Goal: Task Accomplishment & Management: Use online tool/utility

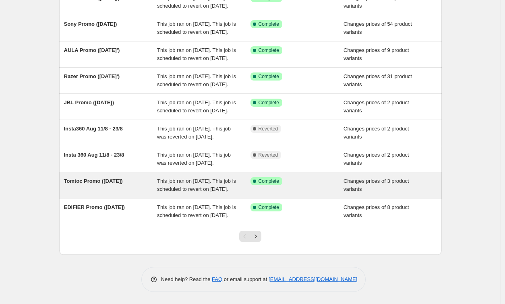
scroll to position [189, 0]
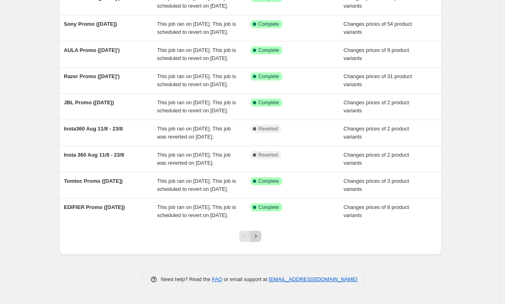
click at [256, 238] on icon "Next" at bounding box center [256, 236] width 8 height 8
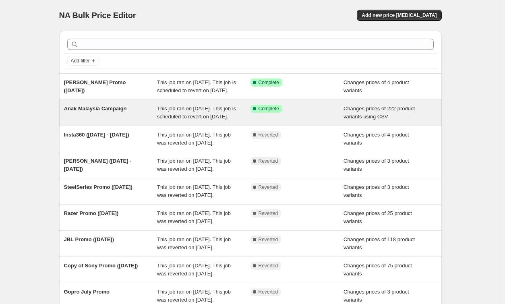
click at [193, 120] on span "This job ran on [DATE]. This job is scheduled to revert on [DATE]." at bounding box center [196, 113] width 79 height 14
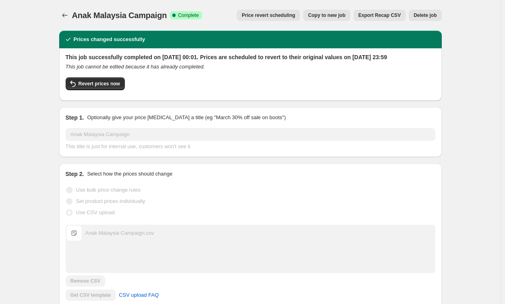
click at [324, 17] on span "Copy to new job" at bounding box center [326, 15] width 37 height 6
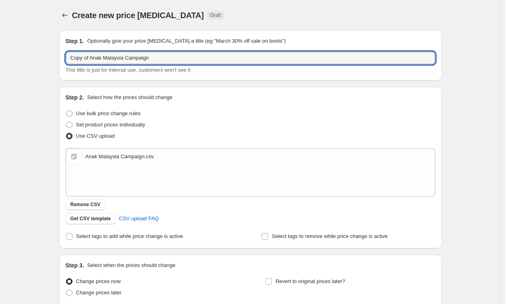
drag, startPoint x: 91, startPoint y: 58, endPoint x: 46, endPoint y: 55, distance: 45.6
click at [46, 55] on div "Create new price [MEDICAL_DATA]. This page is ready Create new price [MEDICAL_D…" at bounding box center [250, 186] width 501 height 373
click at [151, 62] on input "Anak Malaysia Campaign" at bounding box center [251, 58] width 370 height 13
type input "Anak Malaysia Campaign."
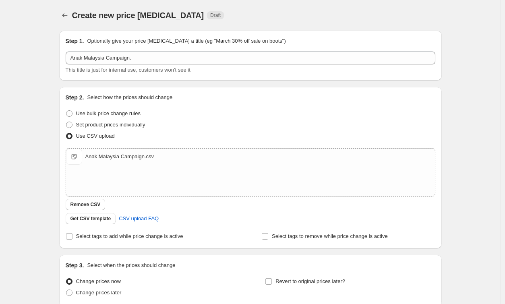
click at [454, 83] on div "Create new price [MEDICAL_DATA]. This page is ready Create new price [MEDICAL_D…" at bounding box center [250, 186] width 501 height 373
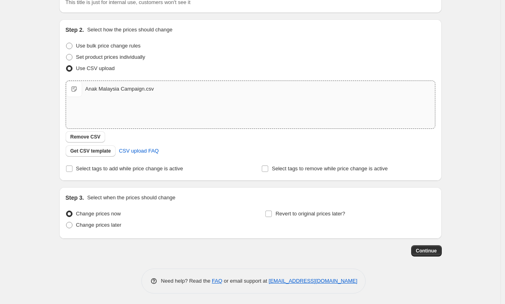
scroll to position [68, 0]
click at [271, 214] on input "Revert to original prices later?" at bounding box center [268, 213] width 6 height 6
checkbox input "true"
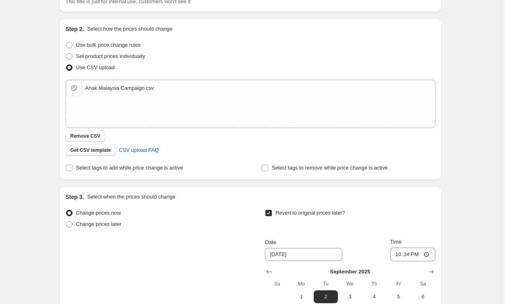
scroll to position [149, 0]
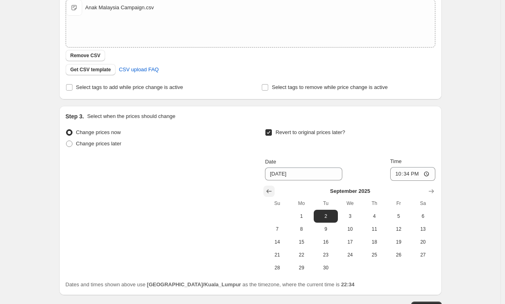
click at [273, 191] on icon "Show previous month, August 2025" at bounding box center [269, 191] width 8 height 8
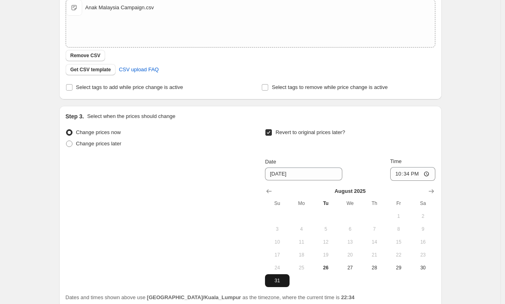
click at [282, 279] on span "31" at bounding box center [277, 281] width 18 height 6
type input "[DATE]"
click at [400, 174] on input "22:34" at bounding box center [412, 174] width 45 height 14
type input "23:59"
click at [218, 194] on div "Change prices now Change prices later Revert to original prices later? Date [DA…" at bounding box center [251, 207] width 370 height 160
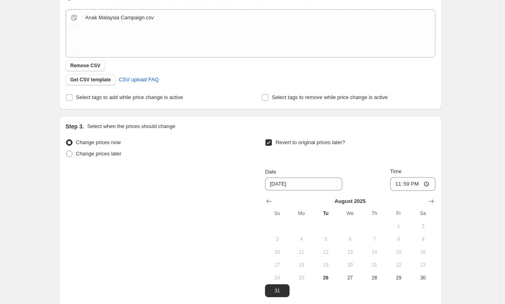
scroll to position [219, 0]
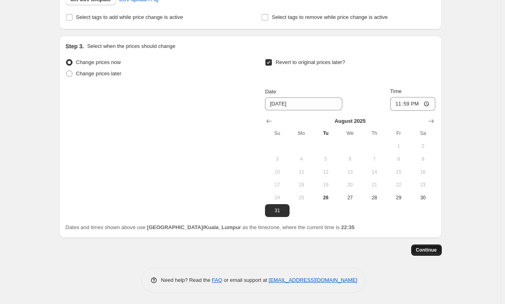
click at [427, 253] on span "Continue" at bounding box center [426, 250] width 21 height 6
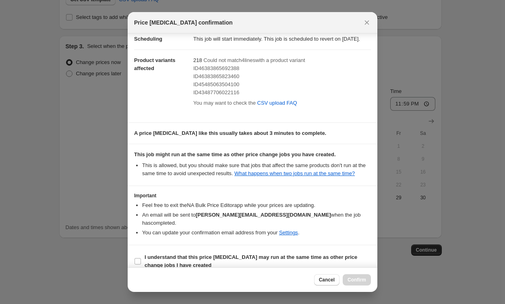
scroll to position [28, 0]
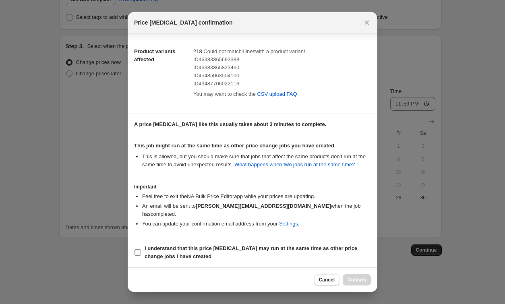
click at [135, 252] on input "I understand that this price [MEDICAL_DATA] may run at the same time as other p…" at bounding box center [138, 252] width 6 height 6
checkbox input "true"
click at [352, 278] on span "Confirm" at bounding box center [357, 280] width 19 height 6
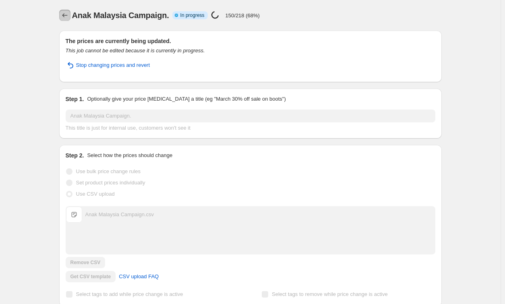
click at [68, 18] on icon "Price change jobs" at bounding box center [65, 15] width 8 height 8
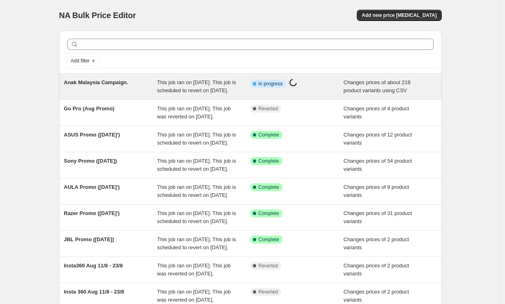
click at [212, 93] on span "This job ran on [DATE]. This job is scheduled to revert on [DATE]." at bounding box center [196, 86] width 79 height 14
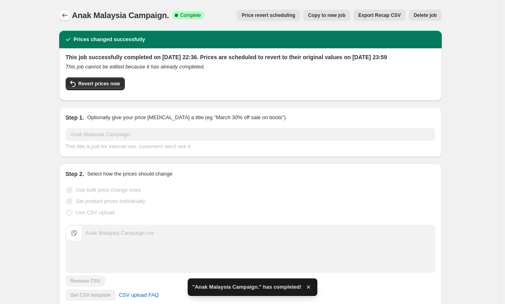
click at [69, 17] on icon "Price change jobs" at bounding box center [65, 15] width 8 height 8
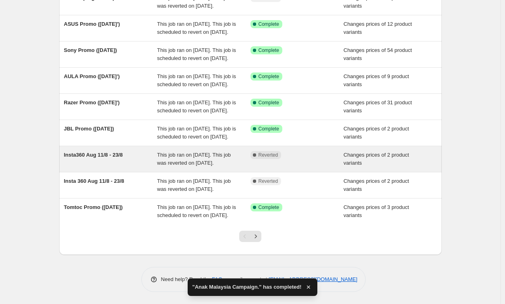
scroll to position [189, 0]
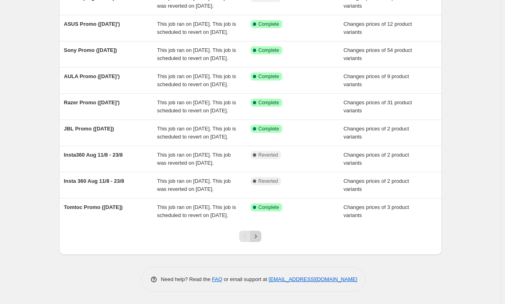
click at [260, 238] on icon "Next" at bounding box center [256, 236] width 8 height 8
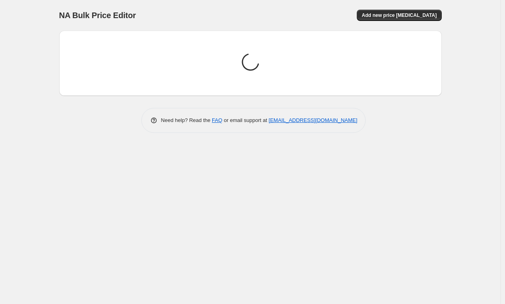
scroll to position [0, 0]
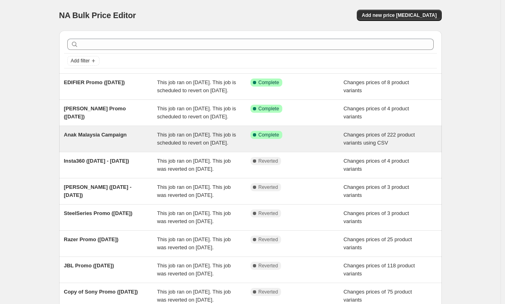
click at [216, 147] on div "This job ran on [DATE]. This job is scheduled to revert on [DATE]." at bounding box center [203, 139] width 93 height 16
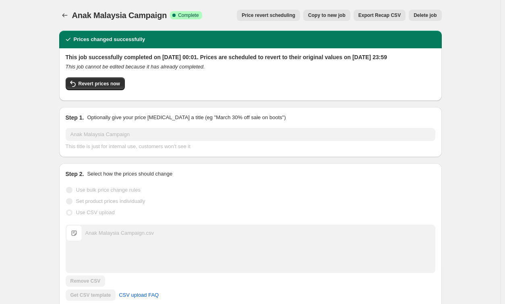
click at [422, 17] on span "Delete job" at bounding box center [425, 15] width 23 height 6
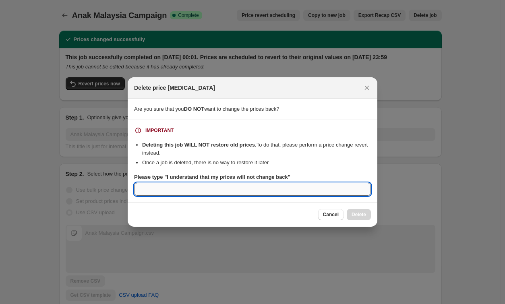
click at [181, 189] on input "Please type "I understand that my prices will not change back"" at bounding box center [252, 189] width 237 height 13
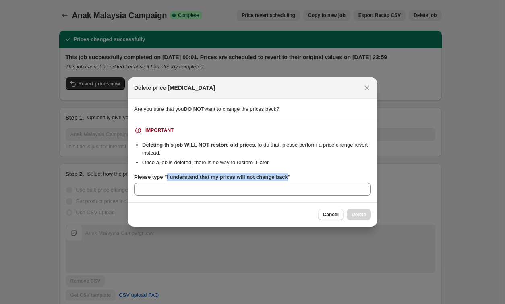
drag, startPoint x: 165, startPoint y: 177, endPoint x: 284, endPoint y: 176, distance: 119.6
click at [284, 176] on b "Please type "I understand that my prices will not change back"" at bounding box center [212, 177] width 156 height 6
copy b "I understand that my prices will not change back"
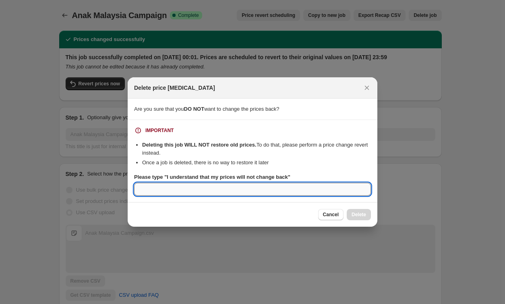
click at [251, 192] on input "Please type "I understand that my prices will not change back"" at bounding box center [252, 189] width 237 height 13
paste input "I understand that my prices will not change back"
type input "I understand that my prices will not change back"
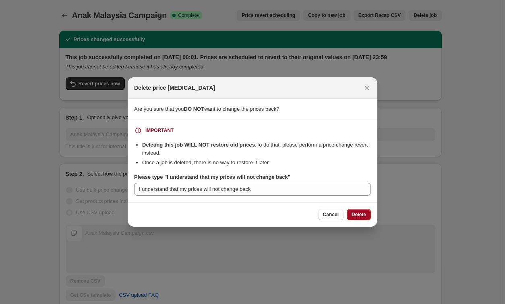
click at [371, 214] on button "Delete" at bounding box center [359, 214] width 24 height 11
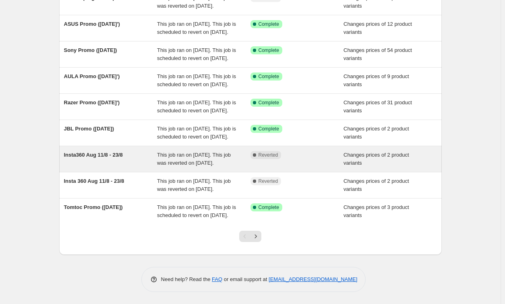
scroll to position [189, 0]
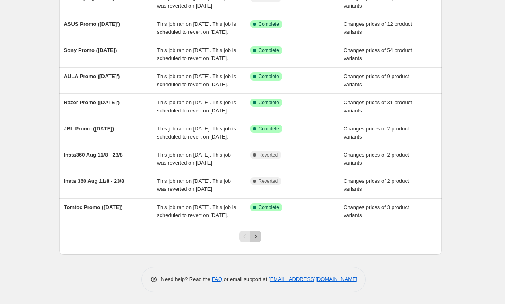
click at [259, 239] on icon "Next" at bounding box center [256, 236] width 8 height 8
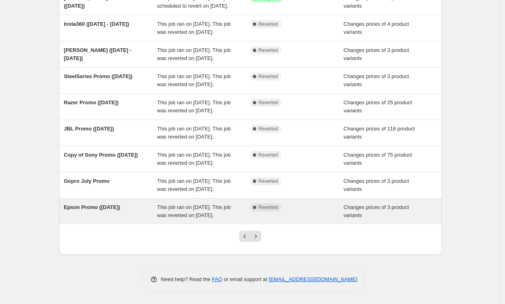
scroll to position [0, 0]
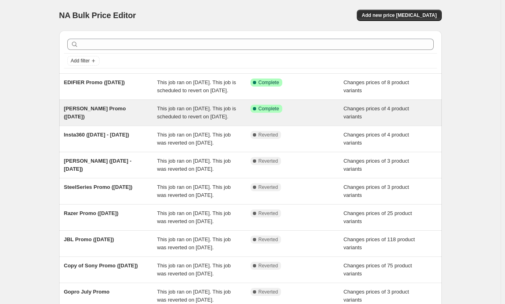
click at [191, 120] on span "This job ran on [DATE]. This job is scheduled to revert on [DATE]." at bounding box center [196, 113] width 79 height 14
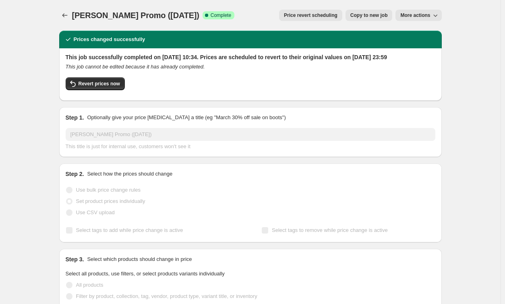
drag, startPoint x: 373, startPoint y: 14, endPoint x: 416, endPoint y: 33, distance: 47.1
click at [423, 15] on span "More actions" at bounding box center [415, 15] width 30 height 6
click at [373, 16] on span "Copy to new job" at bounding box center [368, 15] width 37 height 6
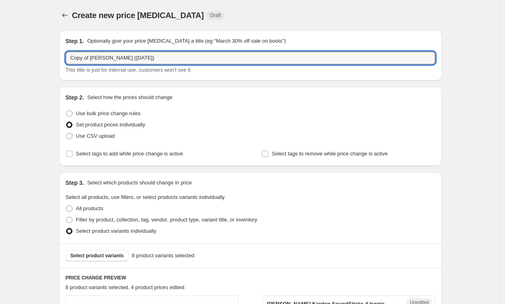
drag, startPoint x: 92, startPoint y: 56, endPoint x: 33, endPoint y: 51, distance: 59.8
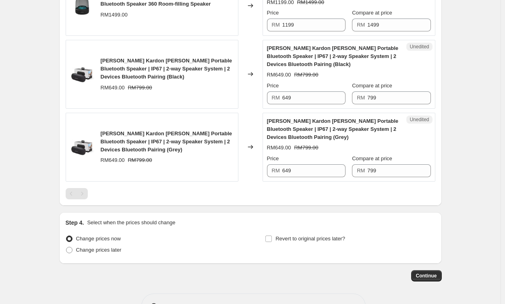
scroll to position [668, 0]
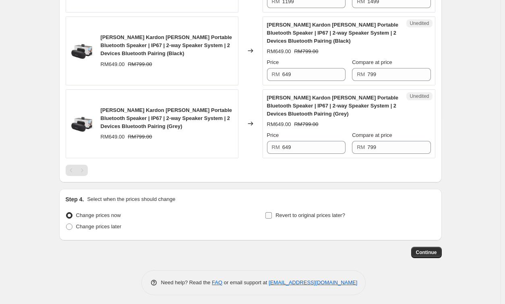
type input "[PERSON_NAME] Promo ([DATE])"
click at [275, 213] on label "Revert to original prices later?" at bounding box center [305, 215] width 80 height 11
click at [272, 213] on input "Revert to original prices later?" at bounding box center [268, 215] width 6 height 6
checkbox input "true"
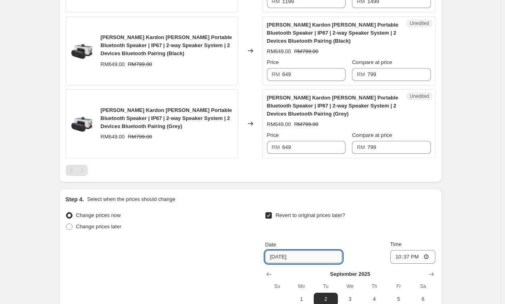
click at [321, 255] on input "[DATE]" at bounding box center [303, 257] width 77 height 13
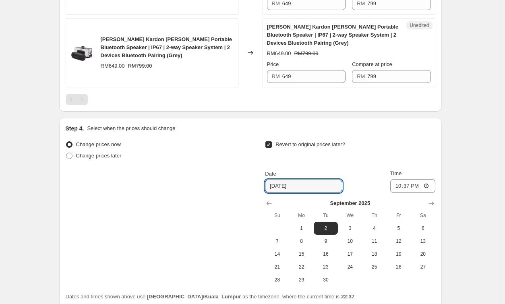
scroll to position [789, 0]
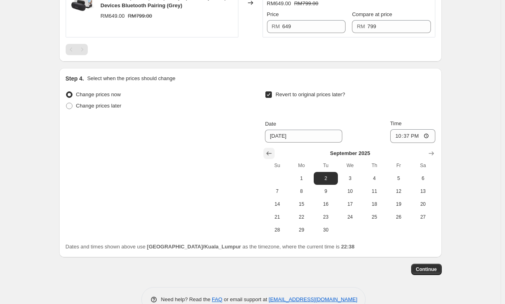
click at [273, 151] on icon "Show previous month, August 2025" at bounding box center [269, 153] width 8 height 8
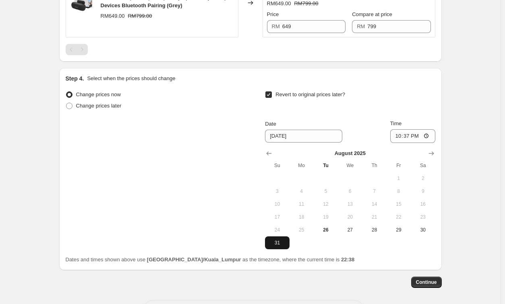
click at [286, 240] on span "31" at bounding box center [277, 243] width 18 height 6
type input "[DATE]"
click at [398, 134] on input "22:37" at bounding box center [412, 136] width 45 height 14
type input "23:59"
click at [433, 280] on span "Continue" at bounding box center [426, 282] width 21 height 6
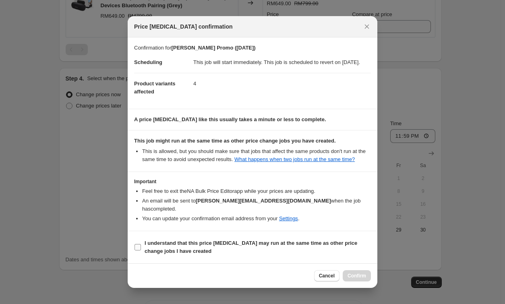
click at [140, 246] on input "I understand that this price [MEDICAL_DATA] may run at the same time as other p…" at bounding box center [138, 247] width 6 height 6
checkbox input "true"
click at [353, 274] on span "Confirm" at bounding box center [357, 276] width 19 height 6
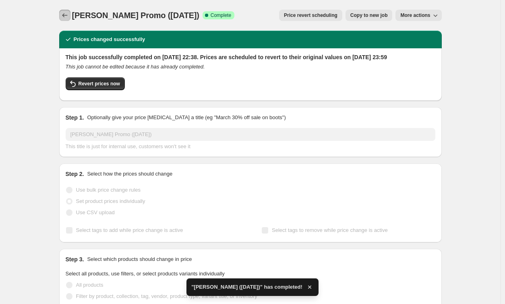
click at [64, 18] on icon "Price change jobs" at bounding box center [65, 15] width 8 height 8
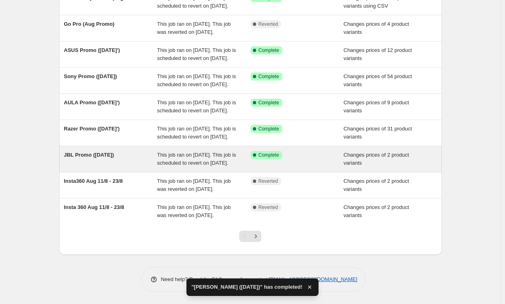
scroll to position [189, 0]
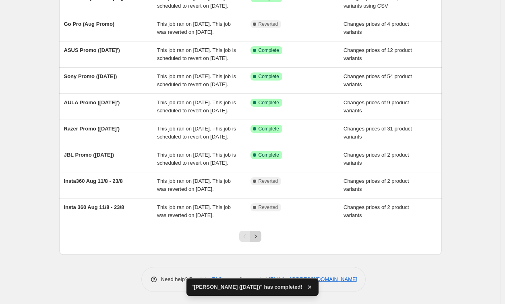
click at [257, 238] on icon "Next" at bounding box center [256, 236] width 8 height 8
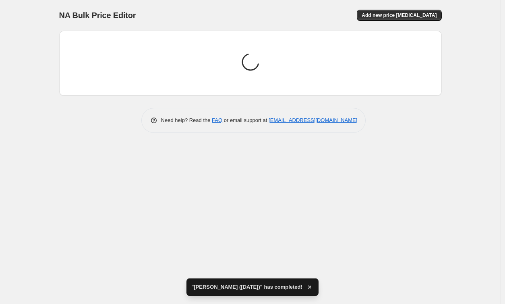
scroll to position [0, 0]
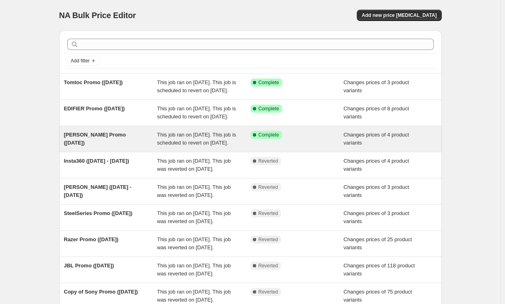
click at [187, 146] on span "This job ran on [DATE]. This job is scheduled to revert on [DATE]." at bounding box center [196, 139] width 79 height 14
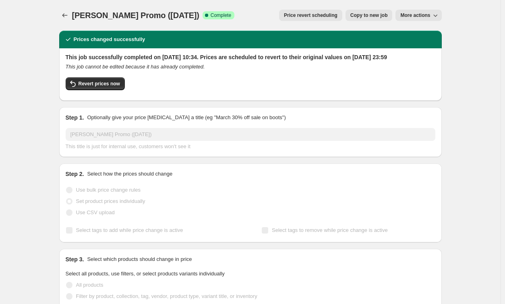
click at [415, 17] on span "More actions" at bounding box center [415, 15] width 30 height 6
click at [414, 44] on span "Delete job" at bounding box center [416, 46] width 24 height 6
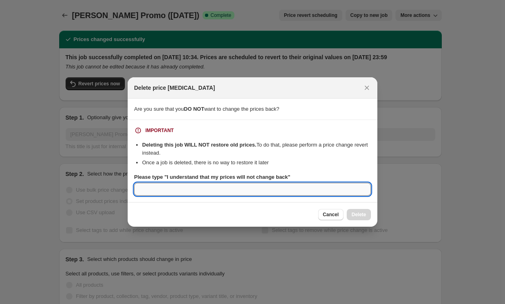
click at [308, 194] on input "Please type "I understand that my prices will not change back"" at bounding box center [252, 189] width 237 height 13
paste input "I understand that my prices will not change back"
type input "I understand that my prices will not change back"
click at [365, 216] on span "Delete" at bounding box center [359, 214] width 14 height 6
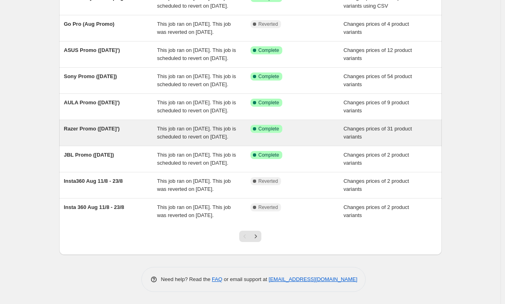
scroll to position [189, 0]
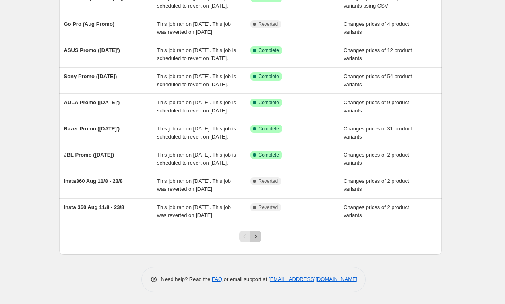
click at [260, 238] on icon "Next" at bounding box center [256, 236] width 8 height 8
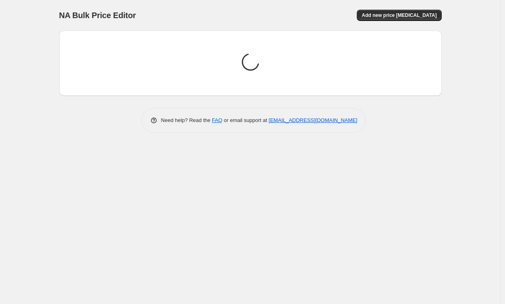
scroll to position [0, 0]
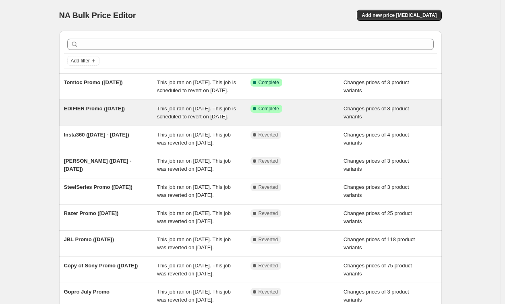
click at [191, 120] on span "This job ran on [DATE]. This job is scheduled to revert on [DATE]." at bounding box center [196, 113] width 79 height 14
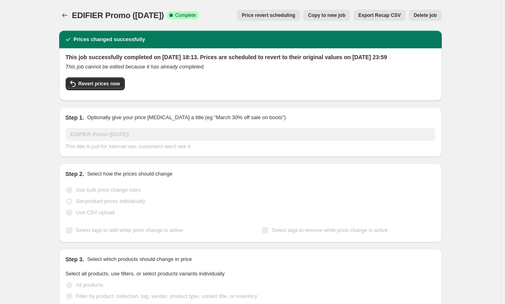
click at [335, 12] on button "Copy to new job" at bounding box center [326, 15] width 47 height 11
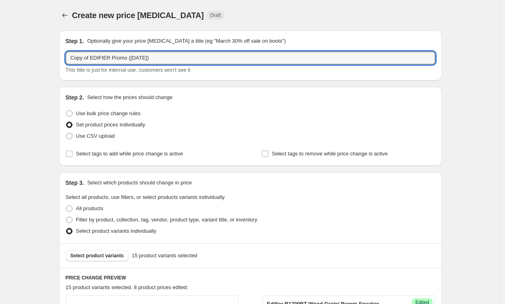
drag, startPoint x: 93, startPoint y: 58, endPoint x: 45, endPoint y: 60, distance: 48.0
type input "EDIFIER Promo ([DATE])"
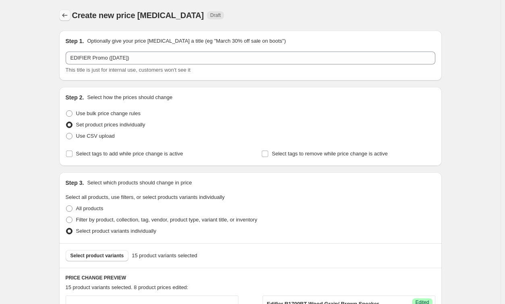
click at [69, 18] on icon "Price change jobs" at bounding box center [65, 15] width 8 height 8
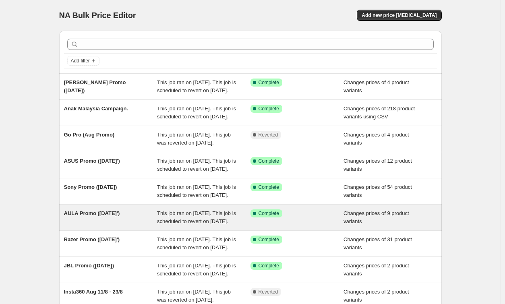
scroll to position [189, 0]
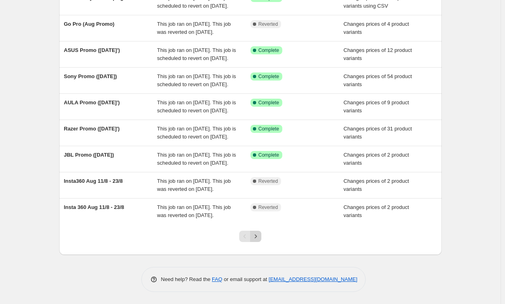
click at [260, 240] on icon "Next" at bounding box center [256, 236] width 8 height 8
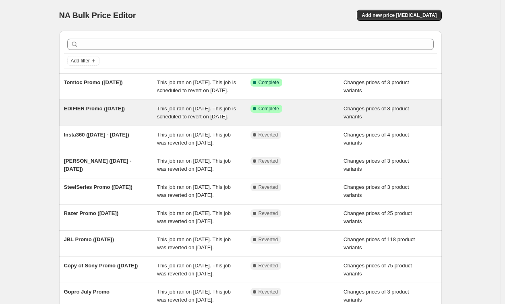
click at [172, 120] on span "This job ran on [DATE]. This job is scheduled to revert on [DATE]." at bounding box center [196, 113] width 79 height 14
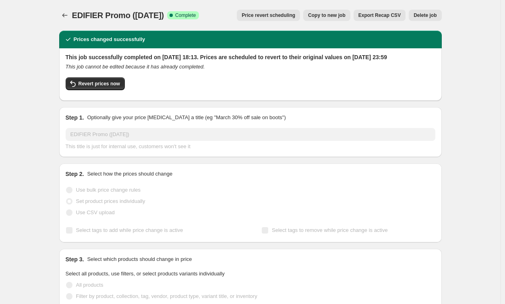
click at [326, 18] on span "Copy to new job" at bounding box center [326, 15] width 37 height 6
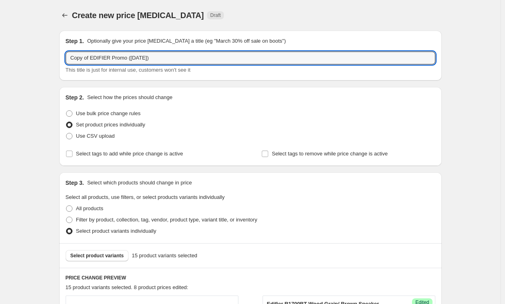
drag, startPoint x: 92, startPoint y: 55, endPoint x: 13, endPoint y: 52, distance: 79.0
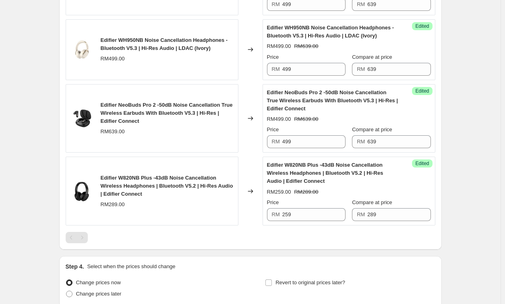
scroll to position [1200, 0]
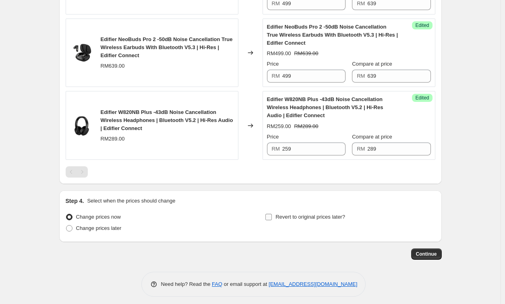
type input "EDIFIER Promo ([DATE])"
click at [281, 214] on span "Revert to original prices later?" at bounding box center [310, 217] width 70 height 6
click at [272, 214] on input "Revert to original prices later?" at bounding box center [268, 217] width 6 height 6
checkbox input "true"
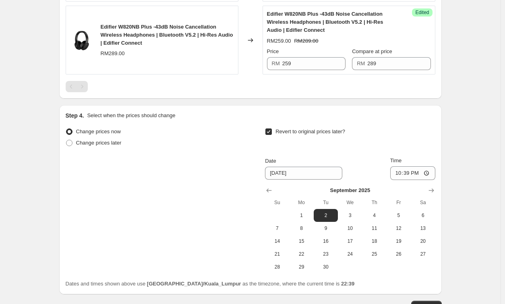
scroll to position [1321, 0]
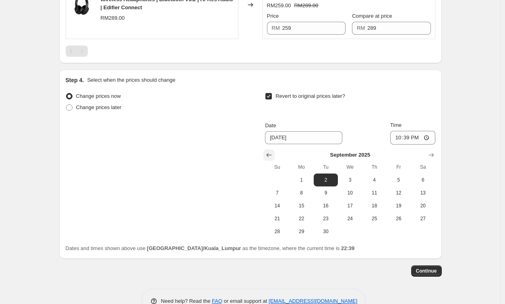
click at [274, 155] on button "Show previous month, August 2025" at bounding box center [268, 154] width 11 height 11
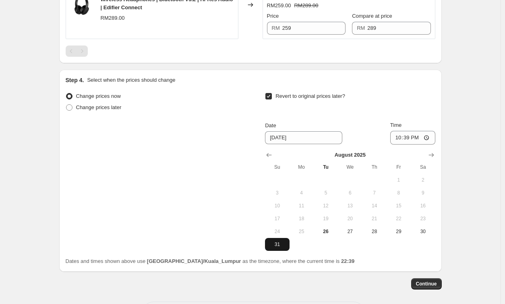
click at [285, 241] on span "31" at bounding box center [277, 244] width 18 height 6
type input "[DATE]"
click at [399, 134] on input "22:39" at bounding box center [412, 138] width 45 height 14
type input "23:59"
click at [433, 281] on span "Continue" at bounding box center [426, 284] width 21 height 6
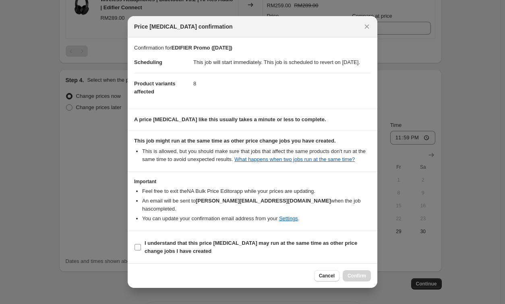
click at [196, 244] on b "I understand that this price [MEDICAL_DATA] may run at the same time as other p…" at bounding box center [251, 247] width 213 height 14
click at [141, 244] on input "I understand that this price [MEDICAL_DATA] may run at the same time as other p…" at bounding box center [138, 247] width 6 height 6
checkbox input "true"
click at [361, 274] on span "Confirm" at bounding box center [357, 276] width 19 height 6
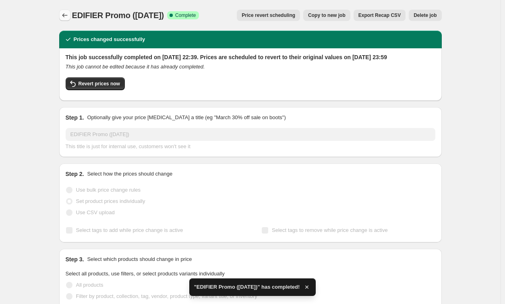
click at [64, 15] on icon "Price change jobs" at bounding box center [64, 15] width 5 height 4
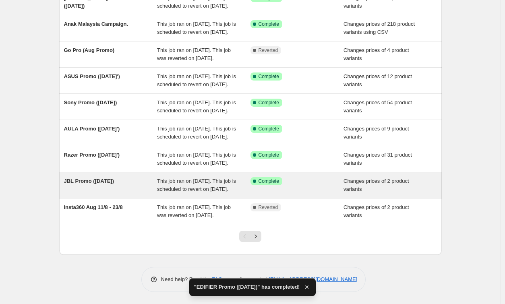
scroll to position [189, 0]
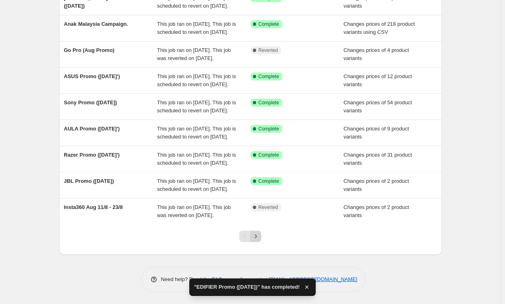
click at [259, 236] on icon "Next" at bounding box center [256, 236] width 8 height 8
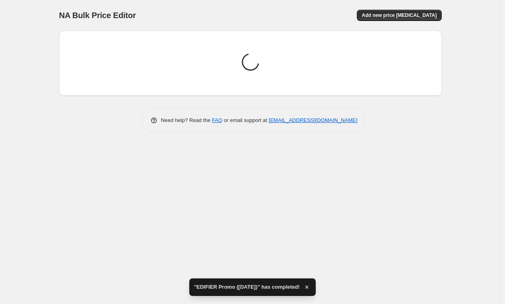
scroll to position [0, 0]
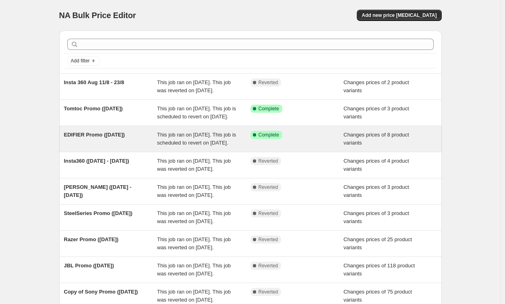
click at [170, 146] on span "This job ran on [DATE]. This job is scheduled to revert on [DATE]." at bounding box center [196, 139] width 79 height 14
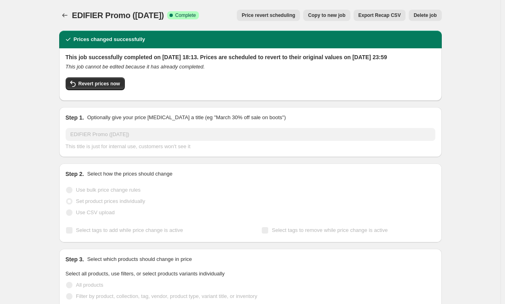
click at [429, 17] on span "Delete job" at bounding box center [425, 15] width 23 height 6
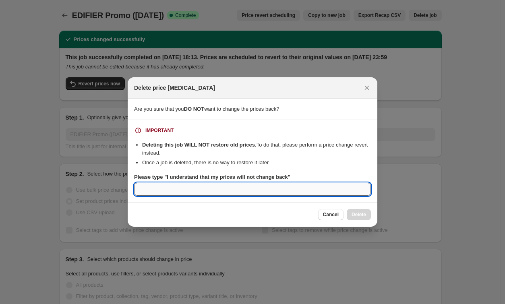
click at [240, 194] on input "Please type "I understand that my prices will not change back"" at bounding box center [252, 189] width 237 height 13
paste input "I understand that my prices will not change back"
type input "I understand that my prices will not change back"
click at [360, 215] on span "Delete" at bounding box center [359, 214] width 14 height 6
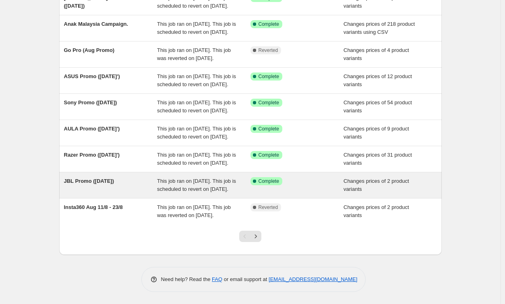
scroll to position [189, 0]
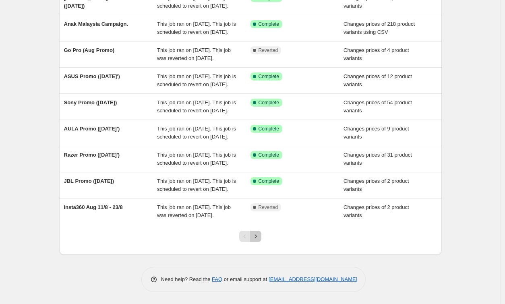
click at [260, 236] on icon "Next" at bounding box center [256, 236] width 8 height 8
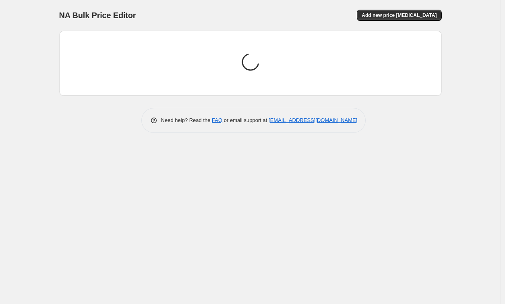
scroll to position [0, 0]
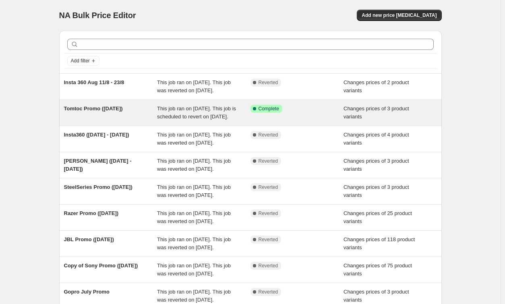
click at [209, 121] on div "This job ran on [DATE]. This job is scheduled to revert on [DATE]." at bounding box center [203, 113] width 93 height 16
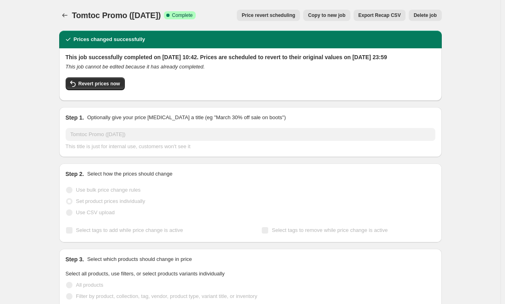
click at [340, 14] on span "Copy to new job" at bounding box center [326, 15] width 37 height 6
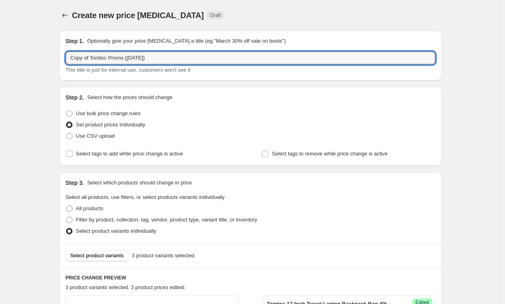
drag, startPoint x: 92, startPoint y: 57, endPoint x: 6, endPoint y: 52, distance: 86.0
type input "Tomtoc Promo ([DATE])"
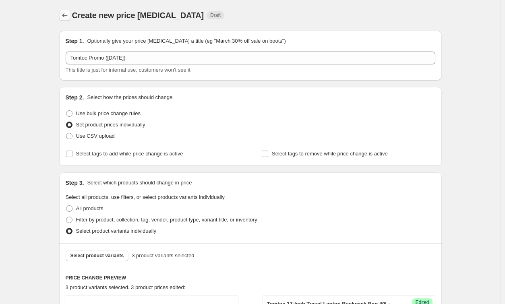
click at [70, 14] on button "Price change jobs" at bounding box center [64, 15] width 11 height 11
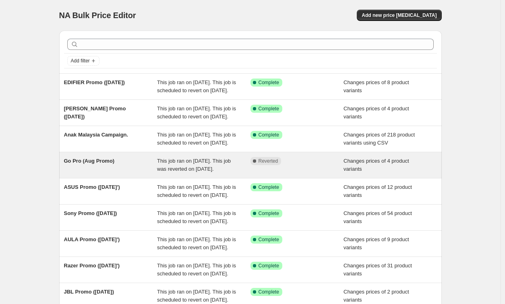
scroll to position [189, 0]
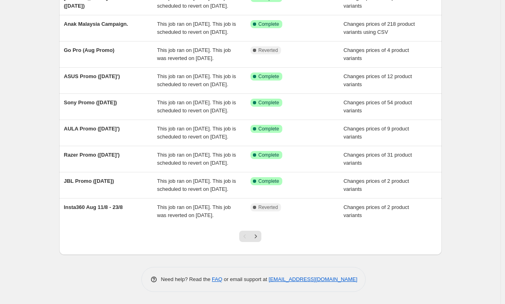
click at [264, 235] on div at bounding box center [250, 239] width 33 height 31
click at [266, 236] on div at bounding box center [250, 239] width 33 height 31
click at [261, 238] on button "Next" at bounding box center [255, 236] width 11 height 11
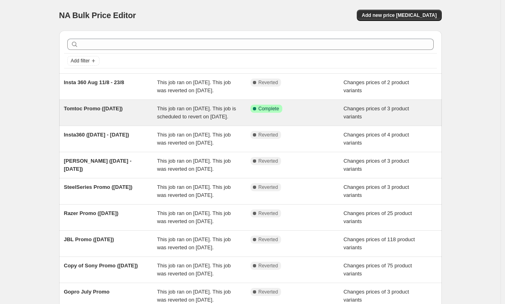
click at [212, 121] on div "This job ran on [DATE]. This job is scheduled to revert on [DATE]." at bounding box center [203, 113] width 93 height 16
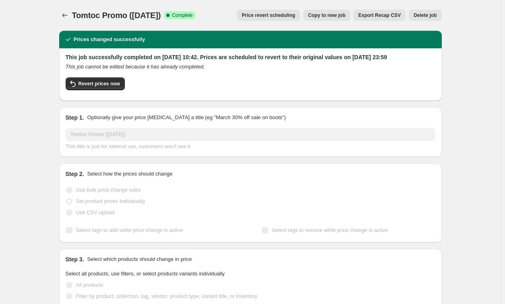
click at [333, 14] on span "Copy to new job" at bounding box center [326, 15] width 37 height 6
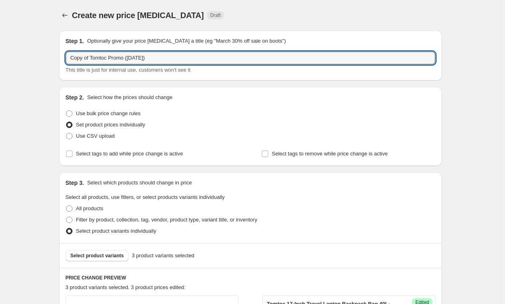
drag, startPoint x: 90, startPoint y: 58, endPoint x: -8, endPoint y: 54, distance: 98.8
click at [0, 54] on html "Home Settings Plans Skip to content Create new price [MEDICAL_DATA]. This page …" at bounding box center [252, 152] width 505 height 304
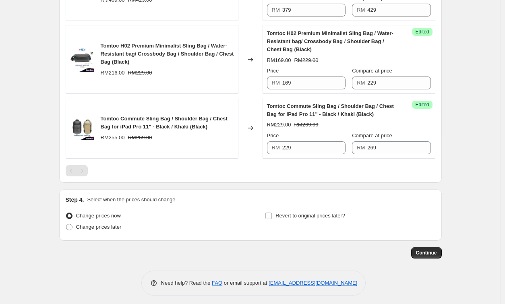
scroll to position [346, 0]
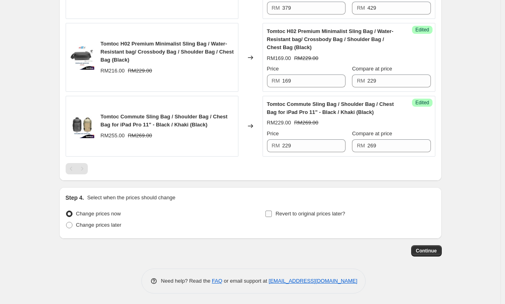
type input "Tomtoc Promo ([DATE])"
click at [278, 212] on span "Revert to original prices later?" at bounding box center [310, 214] width 70 height 6
click at [272, 212] on input "Revert to original prices later?" at bounding box center [268, 214] width 6 height 6
checkbox input "true"
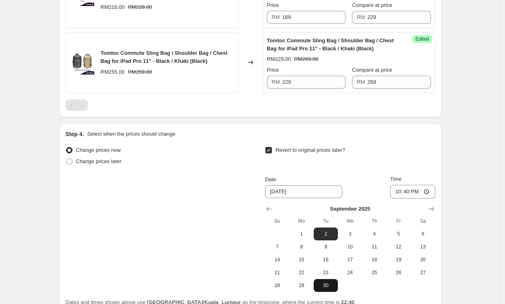
scroll to position [466, 0]
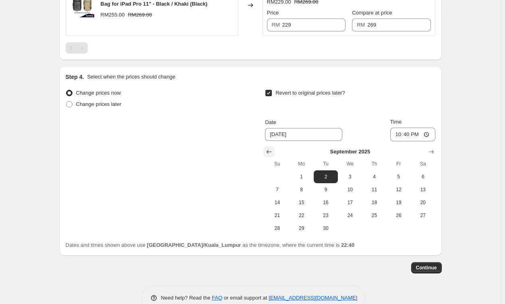
click at [270, 152] on icon "Show previous month, August 2025" at bounding box center [269, 152] width 5 height 4
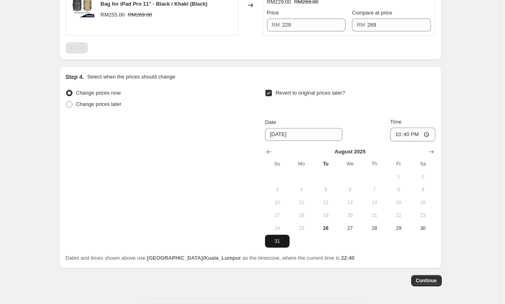
click at [282, 239] on span "31" at bounding box center [277, 241] width 18 height 6
type input "[DATE]"
click at [400, 136] on input "22:40" at bounding box center [412, 135] width 45 height 14
type input "23:59"
click at [424, 280] on span "Continue" at bounding box center [426, 281] width 21 height 6
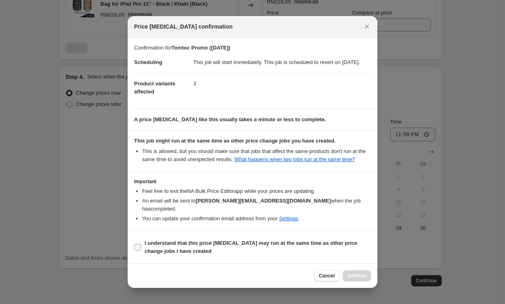
click at [142, 249] on label "I understand that this price [MEDICAL_DATA] may run at the same time as other p…" at bounding box center [252, 247] width 237 height 19
click at [141, 249] on input "I understand that this price [MEDICAL_DATA] may run at the same time as other p…" at bounding box center [138, 247] width 6 height 6
checkbox input "true"
click at [352, 272] on button "Confirm" at bounding box center [357, 275] width 28 height 11
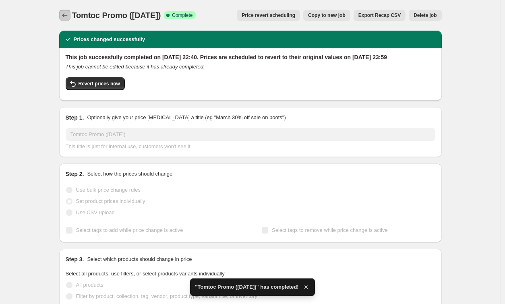
click at [62, 15] on icon "Price change jobs" at bounding box center [65, 15] width 8 height 8
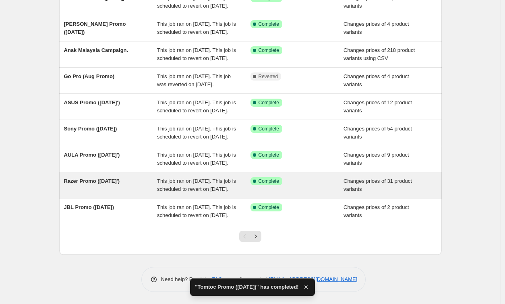
scroll to position [189, 0]
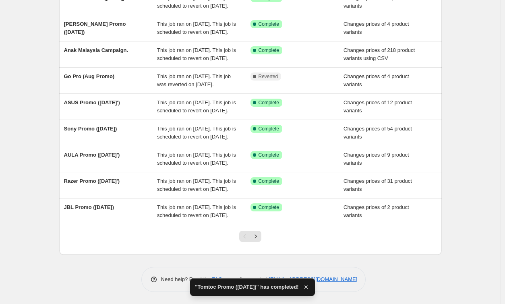
click at [264, 234] on div at bounding box center [250, 239] width 33 height 31
click at [261, 237] on button "Next" at bounding box center [255, 236] width 11 height 11
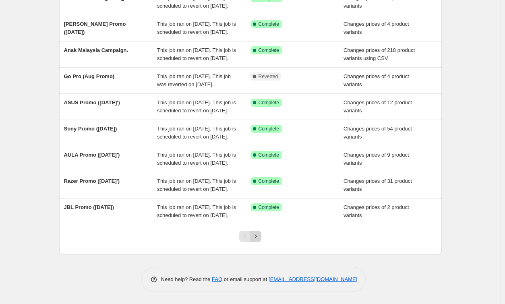
scroll to position [0, 0]
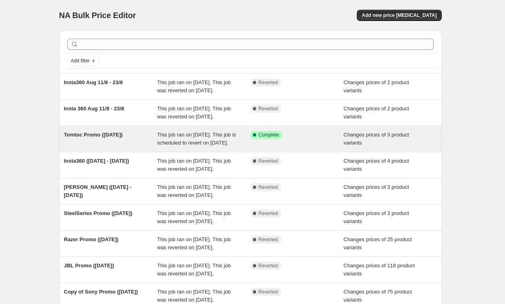
click at [196, 146] on span "This job ran on [DATE]. This job is scheduled to revert on [DATE]." at bounding box center [196, 139] width 79 height 14
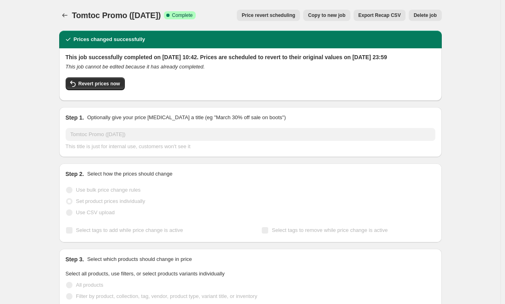
click at [425, 12] on span "Delete job" at bounding box center [425, 15] width 23 height 6
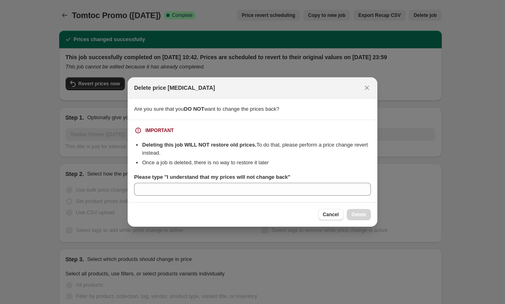
click at [266, 199] on section "IMPORTANT Deleting this job WILL NOT restore old prices. To do that, please per…" at bounding box center [253, 161] width 250 height 82
click at [268, 196] on section "IMPORTANT Deleting this job WILL NOT restore old prices. To do that, please per…" at bounding box center [253, 161] width 250 height 82
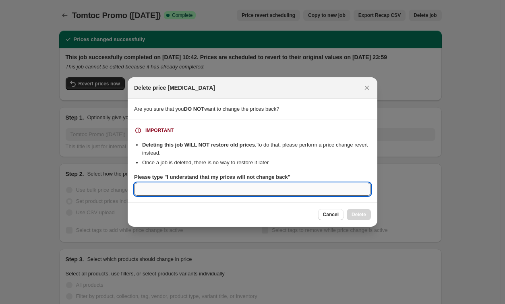
click at [262, 193] on input "Please type "I understand that my prices will not change back"" at bounding box center [252, 189] width 237 height 13
paste input "I understand that my prices will not change back"
type input "I understand that my prices will not change back"
click at [360, 213] on span "Delete" at bounding box center [359, 214] width 14 height 6
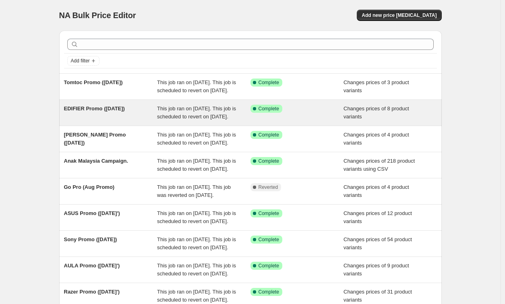
scroll to position [189, 0]
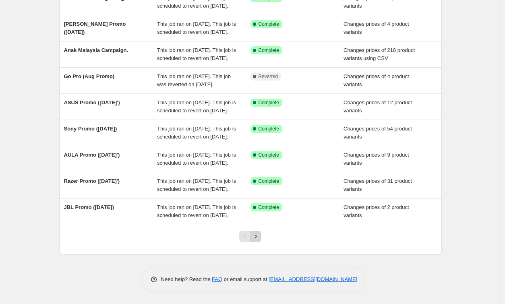
click at [261, 238] on button "Next" at bounding box center [255, 236] width 11 height 11
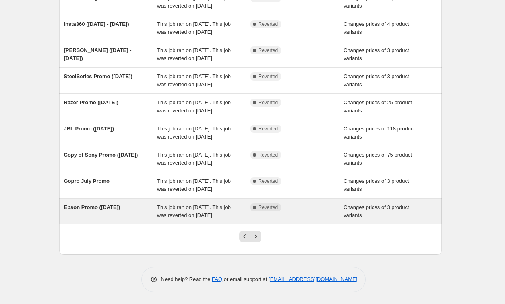
scroll to position [181, 0]
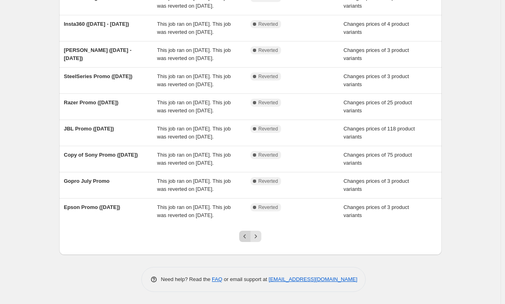
click at [247, 235] on icon "Previous" at bounding box center [245, 236] width 8 height 8
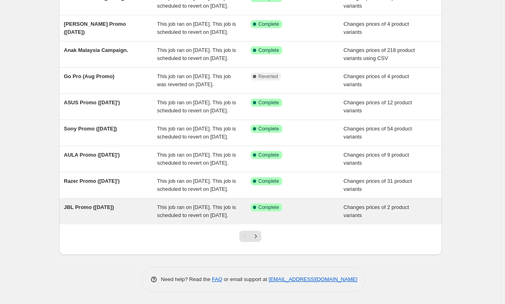
scroll to position [189, 0]
click at [179, 207] on span "This job ran on [DATE]. This job is scheduled to revert on [DATE]." at bounding box center [196, 211] width 79 height 14
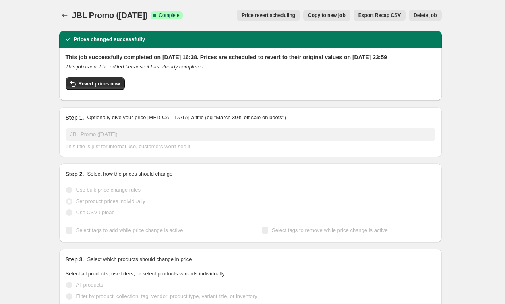
click at [344, 13] on span "Copy to new job" at bounding box center [326, 15] width 37 height 6
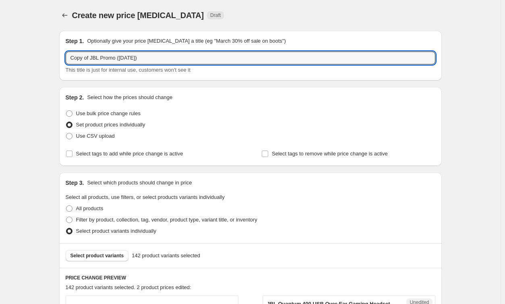
drag, startPoint x: 90, startPoint y: 58, endPoint x: 20, endPoint y: 54, distance: 70.6
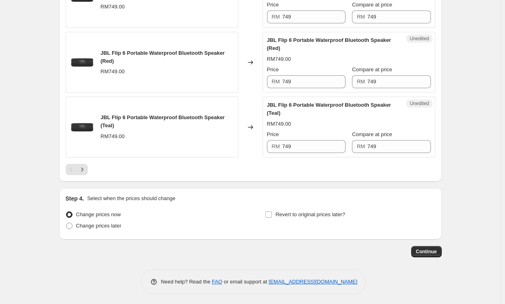
scroll to position [1386, 0]
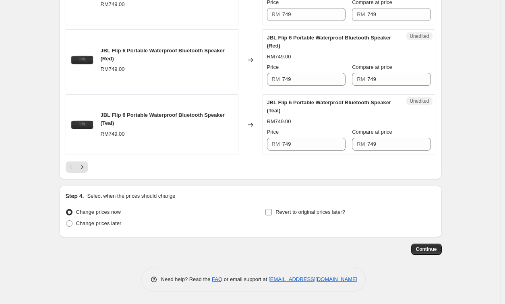
type input "JBL Promo ([DATE])"
click at [267, 213] on div "Change prices now Change prices later Revert to original prices later?" at bounding box center [251, 219] width 370 height 24
click at [269, 214] on input "Revert to original prices later?" at bounding box center [268, 212] width 6 height 6
checkbox input "true"
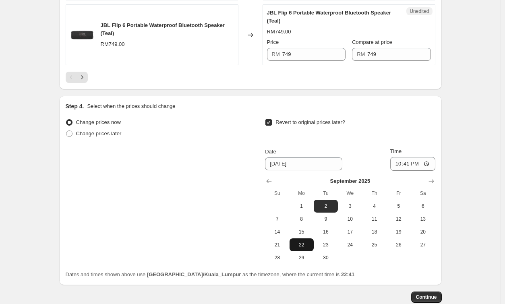
scroll to position [1506, 0]
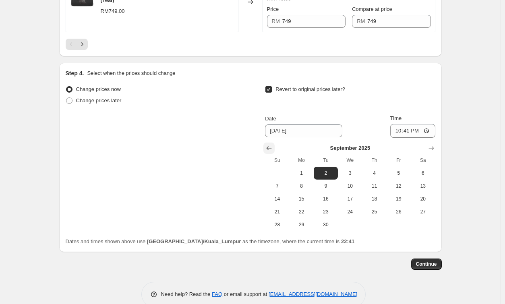
click at [273, 152] on icon "Show previous month, August 2025" at bounding box center [269, 148] width 8 height 8
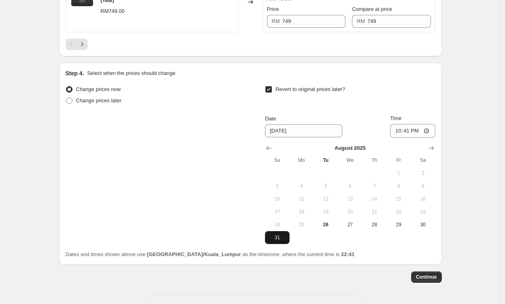
click at [283, 239] on span "31" at bounding box center [277, 237] width 18 height 6
type input "[DATE]"
click at [400, 136] on input "22:41" at bounding box center [412, 131] width 45 height 14
type input "23:59"
click at [425, 276] on button "Continue" at bounding box center [426, 276] width 31 height 11
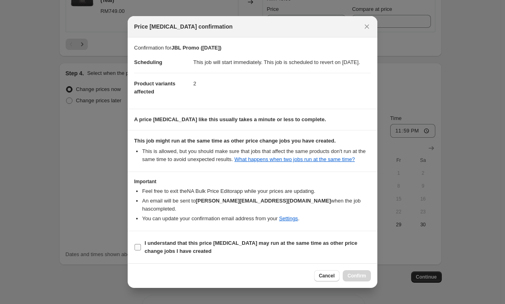
click at [164, 243] on b "I understand that this price [MEDICAL_DATA] may run at the same time as other p…" at bounding box center [251, 247] width 213 height 14
click at [141, 244] on input "I understand that this price [MEDICAL_DATA] may run at the same time as other p…" at bounding box center [138, 247] width 6 height 6
checkbox input "true"
click at [356, 274] on span "Confirm" at bounding box center [357, 276] width 19 height 6
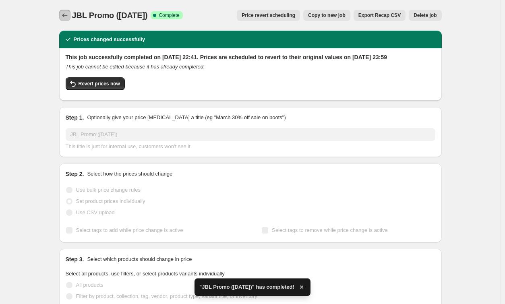
click at [61, 15] on button "Price change jobs" at bounding box center [64, 15] width 11 height 11
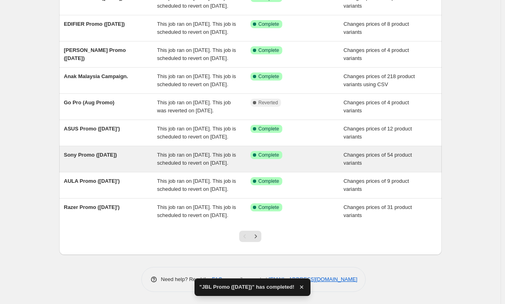
scroll to position [189, 0]
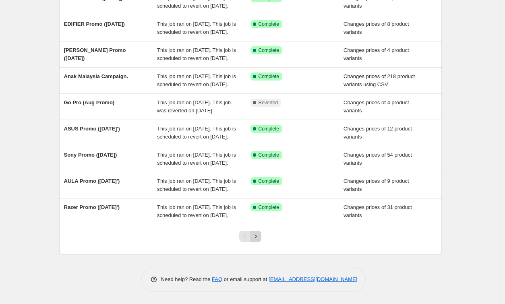
click at [261, 240] on button "Next" at bounding box center [255, 236] width 11 height 11
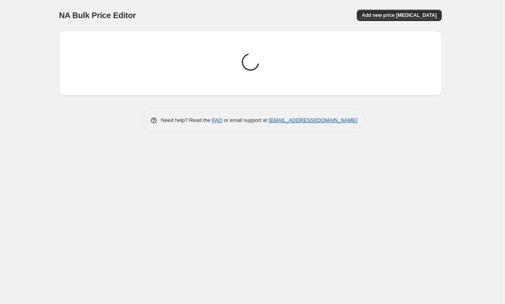
scroll to position [0, 0]
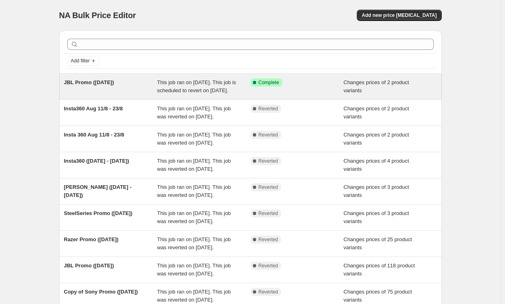
click at [207, 92] on span "This job ran on [DATE]. This job is scheduled to revert on [DATE]." at bounding box center [196, 86] width 79 height 14
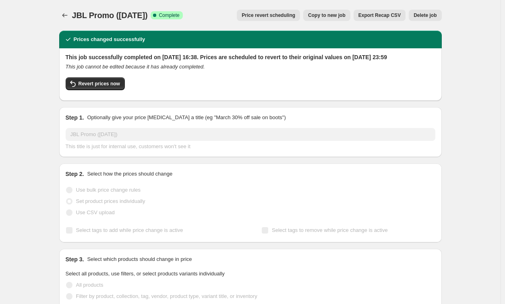
click at [423, 17] on span "Delete job" at bounding box center [425, 15] width 23 height 6
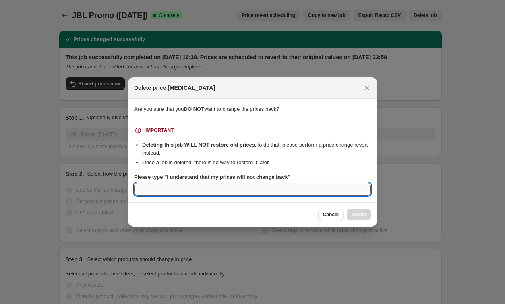
click at [222, 187] on input "Please type "I understand that my prices will not change back"" at bounding box center [252, 189] width 237 height 13
paste input "I understand that my prices will not change back"
type input "I understand that my prices will not change back"
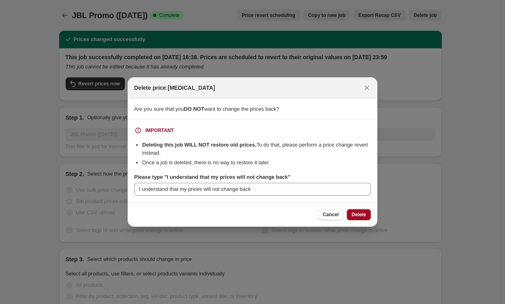
click at [357, 215] on span "Delete" at bounding box center [359, 214] width 14 height 6
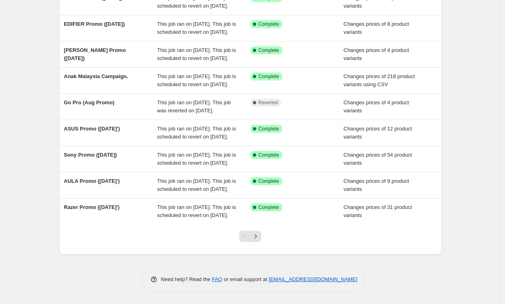
scroll to position [189, 0]
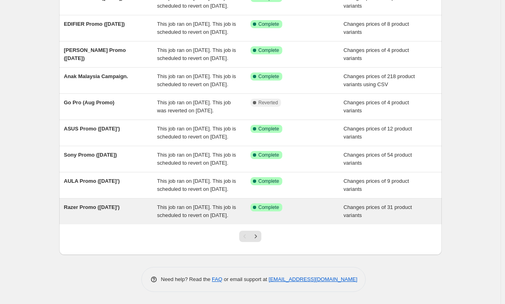
click at [194, 209] on span "This job ran on [DATE]. This job is scheduled to revert on [DATE]." at bounding box center [196, 211] width 79 height 14
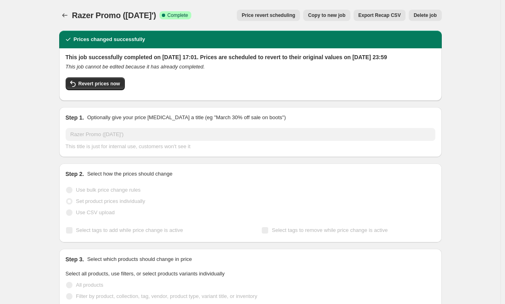
click at [322, 13] on span "Copy to new job" at bounding box center [326, 15] width 37 height 6
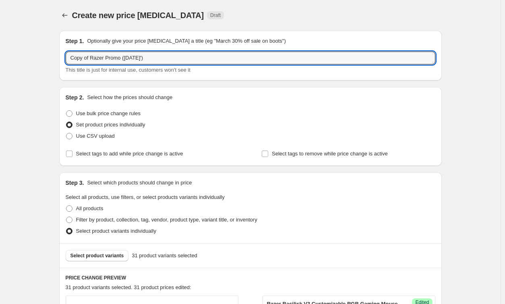
drag, startPoint x: 91, startPoint y: 55, endPoint x: -34, endPoint y: 56, distance: 125.3
click at [0, 56] on html "Home Settings Plans Skip to content Create new price [MEDICAL_DATA]. This page …" at bounding box center [252, 152] width 505 height 304
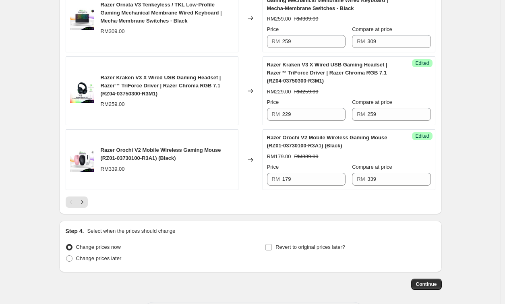
scroll to position [1514, 0]
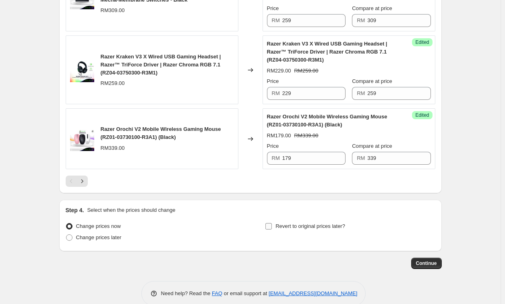
type input "Razer Promo ([DATE]')"
click at [279, 223] on span "Revert to original prices later?" at bounding box center [310, 226] width 70 height 6
click at [272, 223] on input "Revert to original prices later?" at bounding box center [268, 226] width 6 height 6
checkbox input "true"
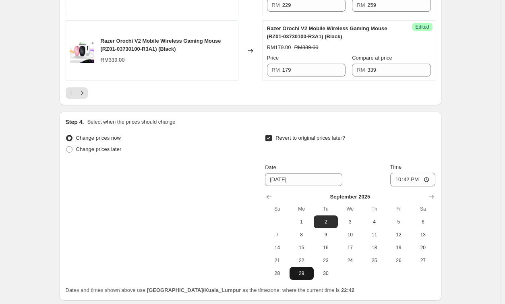
scroll to position [1652, 0]
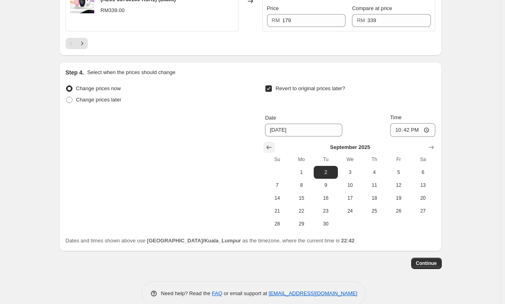
click at [273, 143] on icon "Show previous month, August 2025" at bounding box center [269, 147] width 8 height 8
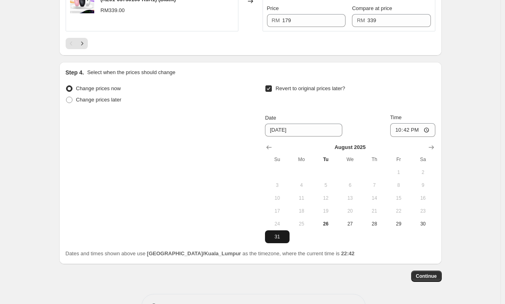
click at [284, 234] on span "31" at bounding box center [277, 237] width 18 height 6
type input "[DATE]"
click at [400, 123] on input "22:42" at bounding box center [412, 130] width 45 height 14
type input "23:59"
click at [430, 273] on span "Continue" at bounding box center [426, 276] width 21 height 6
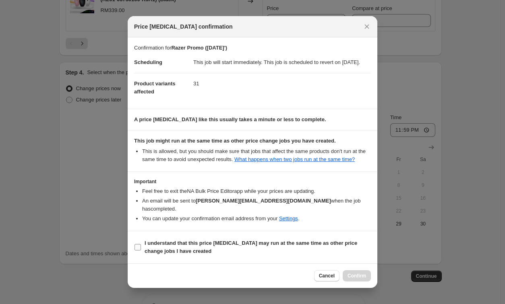
click at [275, 243] on b "I understand that this price [MEDICAL_DATA] may run at the same time as other p…" at bounding box center [251, 247] width 213 height 14
click at [141, 244] on input "I understand that this price [MEDICAL_DATA] may run at the same time as other p…" at bounding box center [138, 247] width 6 height 6
checkbox input "true"
click at [357, 276] on span "Confirm" at bounding box center [357, 276] width 19 height 6
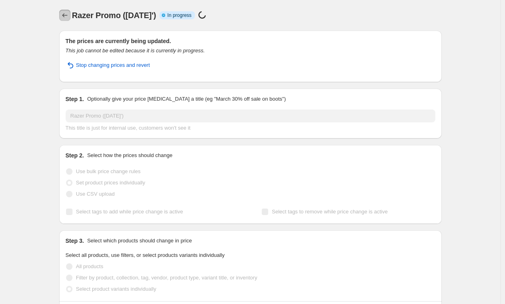
click at [68, 15] on icon "Price change jobs" at bounding box center [65, 15] width 8 height 8
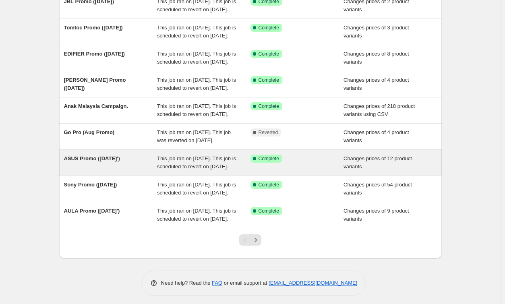
scroll to position [189, 0]
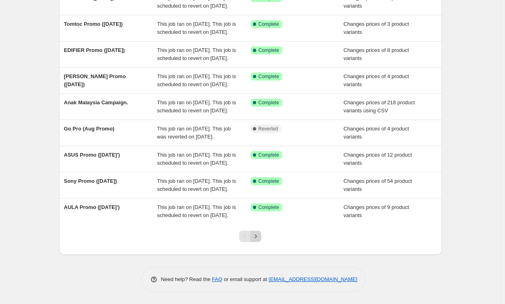
click at [260, 236] on icon "Next" at bounding box center [256, 236] width 8 height 8
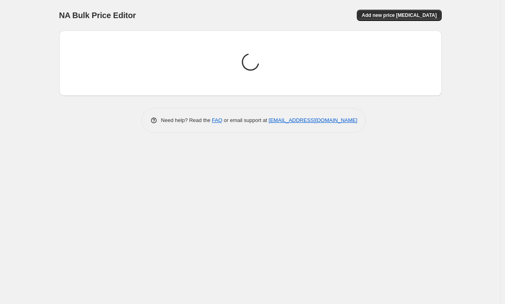
scroll to position [0, 0]
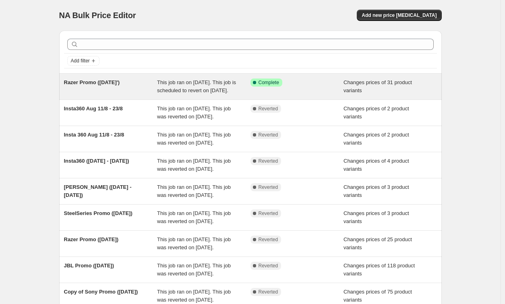
click at [199, 91] on span "This job ran on [DATE]. This job is scheduled to revert on [DATE]." at bounding box center [196, 86] width 79 height 14
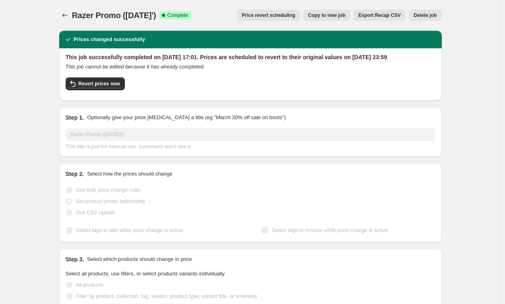
click at [418, 20] on button "Delete job" at bounding box center [425, 15] width 33 height 11
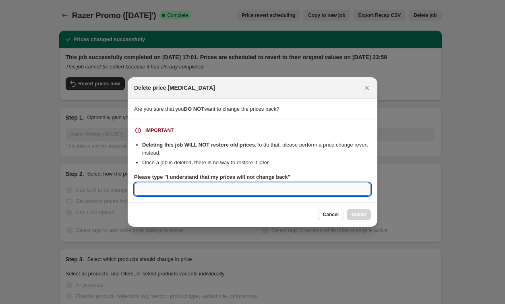
click at [223, 190] on input "Please type "I understand that my prices will not change back"" at bounding box center [252, 189] width 237 height 13
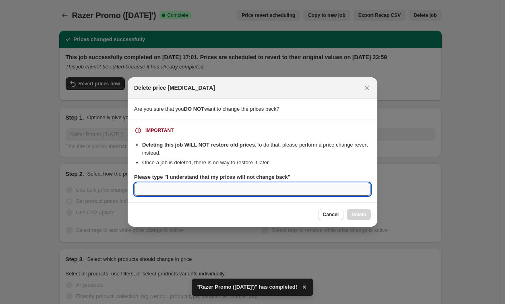
click at [255, 194] on input "Please type "I understand that my prices will not change back"" at bounding box center [252, 189] width 237 height 13
paste input "I understand that my prices will not change back"
type input "I understand that my prices will not change back"
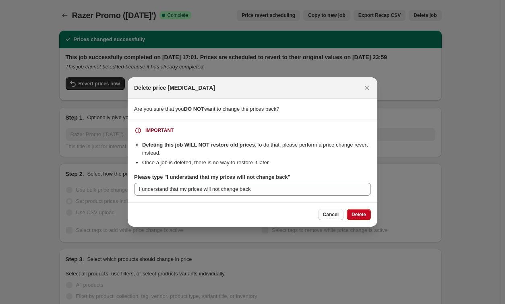
drag, startPoint x: 360, startPoint y: 213, endPoint x: 337, endPoint y: 217, distance: 23.2
click at [337, 217] on div "Cancel Delete" at bounding box center [344, 214] width 53 height 11
click at [332, 213] on span "Cancel" at bounding box center [331, 214] width 16 height 6
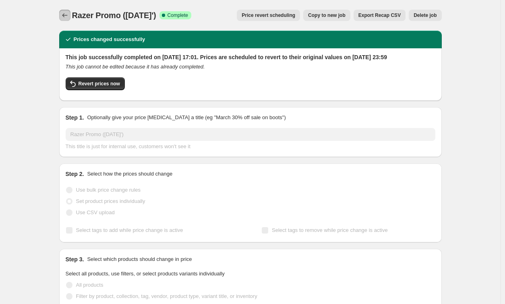
click at [65, 12] on icon "Price change jobs" at bounding box center [65, 15] width 8 height 8
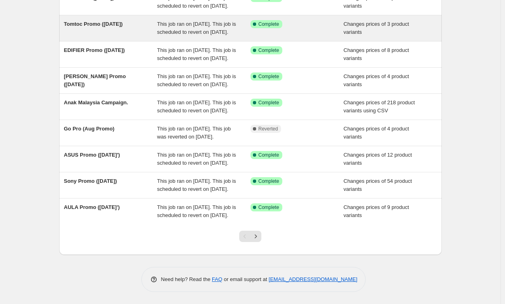
scroll to position [189, 0]
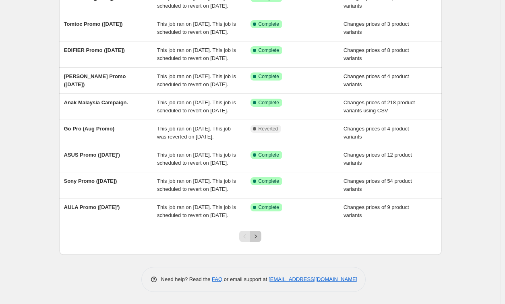
click at [260, 238] on icon "Next" at bounding box center [256, 236] width 8 height 8
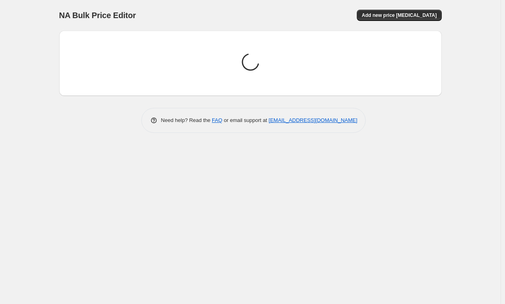
scroll to position [0, 0]
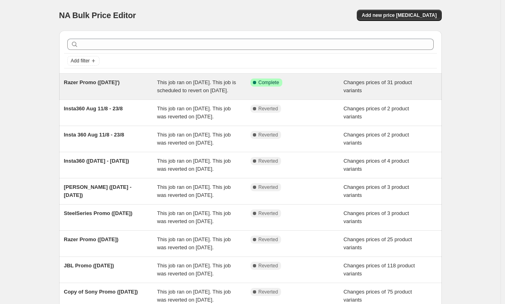
click at [193, 89] on span "This job ran on [DATE]. This job is scheduled to revert on [DATE]." at bounding box center [196, 86] width 79 height 14
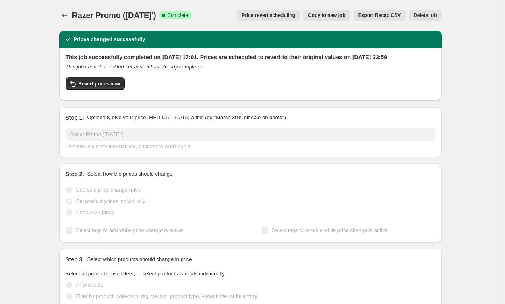
click at [424, 16] on span "Delete job" at bounding box center [425, 15] width 23 height 6
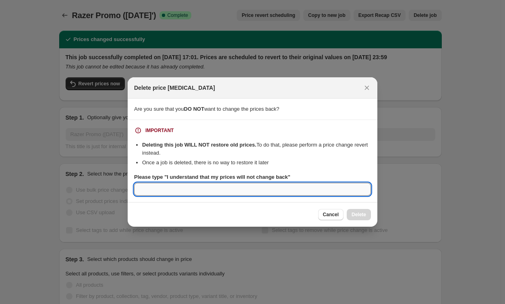
click at [274, 195] on input "Please type "I understand that my prices will not change back"" at bounding box center [252, 189] width 237 height 13
paste input "I understand that my prices will not change back"
type input "I understand that my prices will not change back"
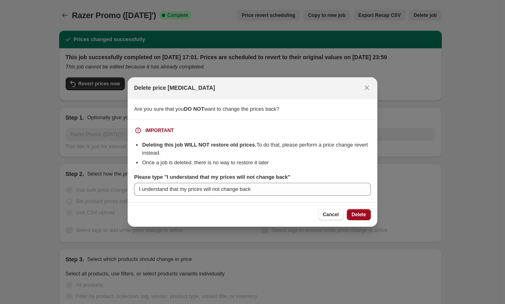
click at [365, 214] on span "Delete" at bounding box center [359, 214] width 14 height 6
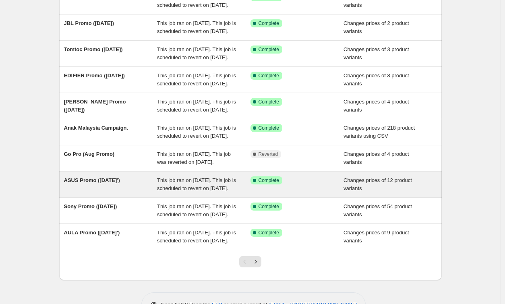
scroll to position [189, 0]
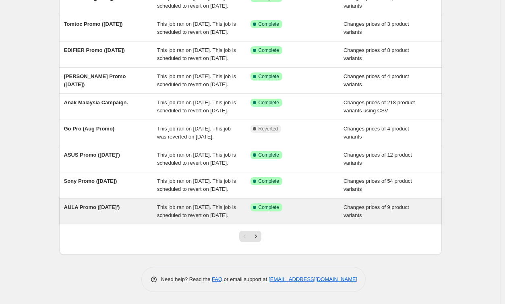
click at [188, 216] on span "This job ran on [DATE]. This job is scheduled to revert on [DATE]." at bounding box center [196, 211] width 79 height 14
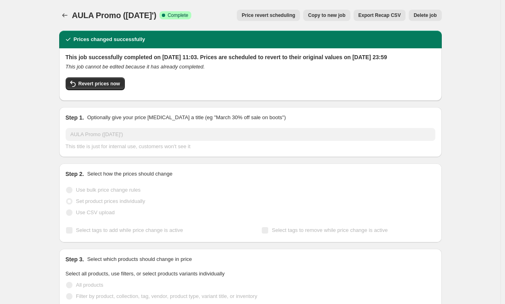
click at [321, 17] on span "Copy to new job" at bounding box center [326, 15] width 37 height 6
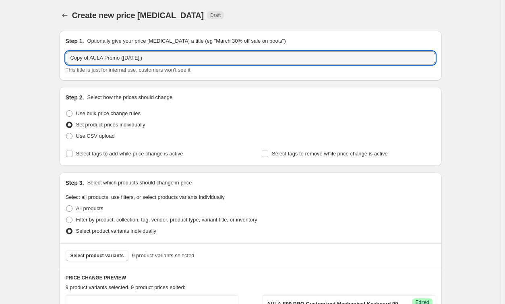
drag, startPoint x: 92, startPoint y: 58, endPoint x: 10, endPoint y: 47, distance: 83.0
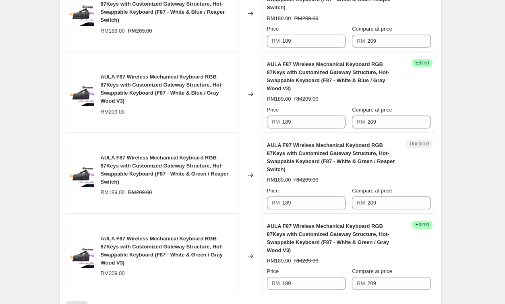
scroll to position [797, 0]
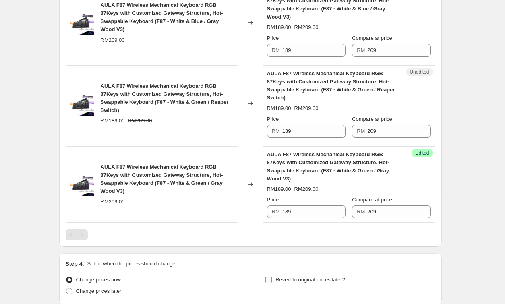
type input "AULA Promo ([DATE]')"
click at [271, 277] on input "Revert to original prices later?" at bounding box center [268, 280] width 6 height 6
checkbox input "true"
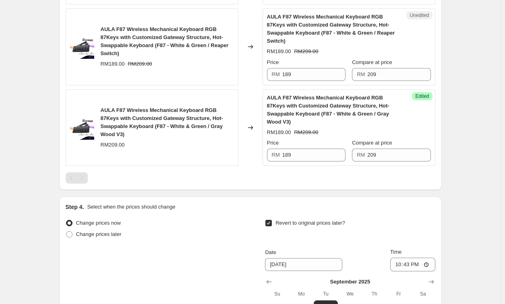
scroll to position [917, 0]
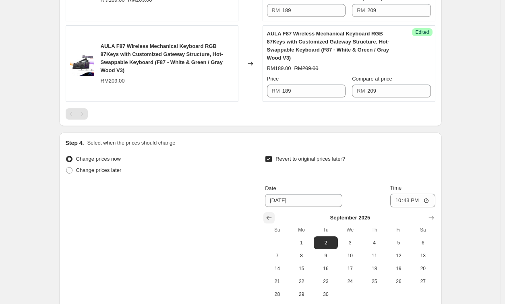
click at [273, 214] on icon "Show previous month, August 2025" at bounding box center [269, 218] width 8 height 8
click at [283, 304] on span "31" at bounding box center [277, 307] width 18 height 6
type input "[DATE]"
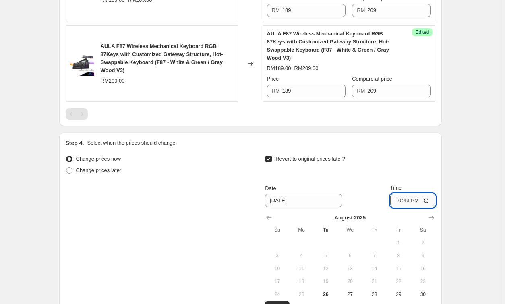
click at [398, 194] on input "22:43" at bounding box center [412, 201] width 45 height 14
type input "23:59"
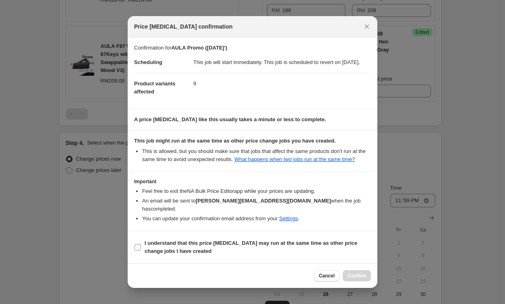
click at [158, 244] on b "I understand that this price [MEDICAL_DATA] may run at the same time as other p…" at bounding box center [251, 247] width 213 height 14
click at [141, 244] on input "I understand that this price [MEDICAL_DATA] may run at the same time as other p…" at bounding box center [138, 247] width 6 height 6
checkbox input "true"
click at [356, 278] on span "Confirm" at bounding box center [357, 276] width 19 height 6
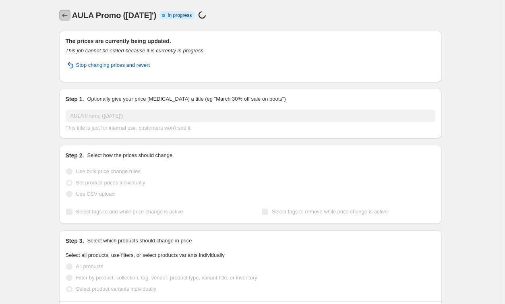
click at [69, 15] on icon "Price change jobs" at bounding box center [65, 15] width 8 height 8
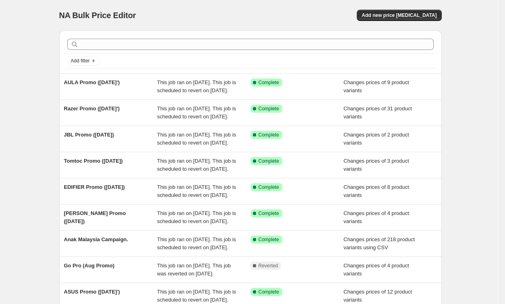
scroll to position [189, 0]
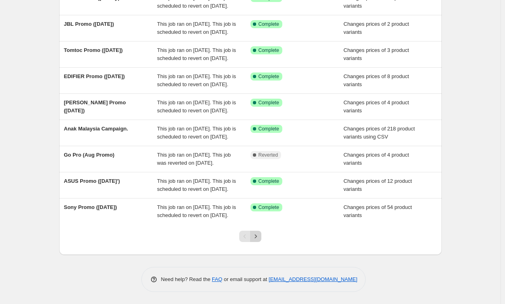
click at [257, 236] on icon "Next" at bounding box center [256, 236] width 2 height 4
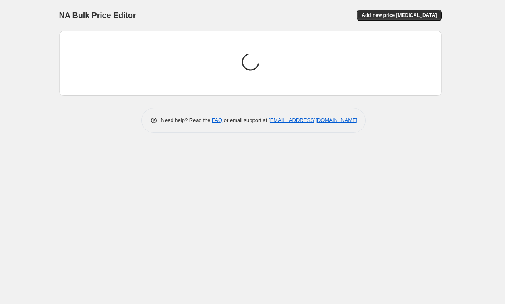
scroll to position [0, 0]
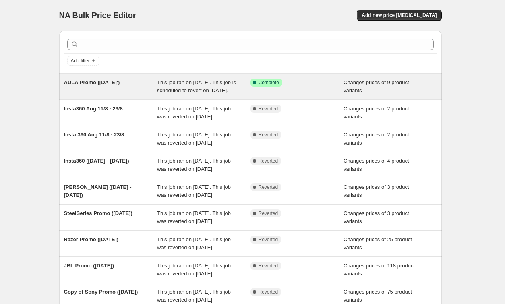
click at [164, 87] on span "This job ran on [DATE]. This job is scheduled to revert on [DATE]." at bounding box center [196, 86] width 79 height 14
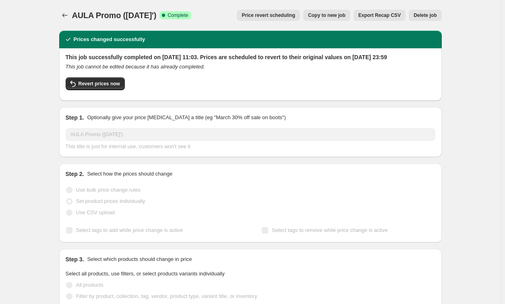
click at [426, 15] on span "Delete job" at bounding box center [425, 15] width 23 height 6
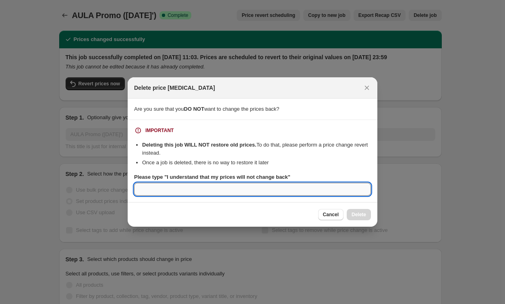
click at [268, 185] on input "Please type "I understand that my prices will not change back"" at bounding box center [252, 189] width 237 height 13
paste input "I understand that my prices will not change back"
type input "I understand that my prices will not change back"
click at [371, 213] on div "Cancel Delete" at bounding box center [253, 214] width 250 height 25
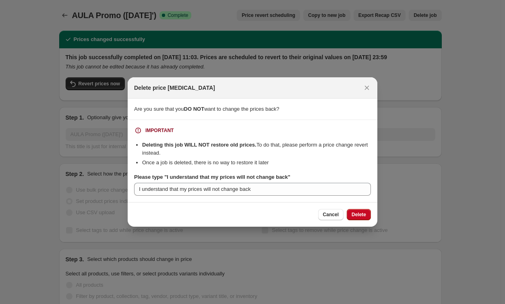
click at [369, 213] on button "Delete" at bounding box center [359, 214] width 24 height 11
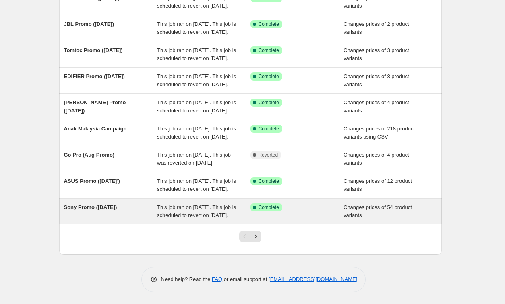
scroll to position [149, 0]
click at [188, 218] on span "This job ran on [DATE]. This job is scheduled to revert on [DATE]." at bounding box center [196, 211] width 79 height 14
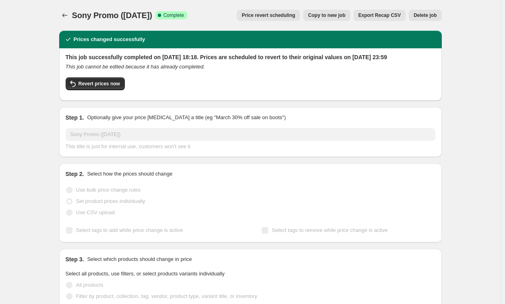
click at [330, 17] on span "Copy to new job" at bounding box center [326, 15] width 37 height 6
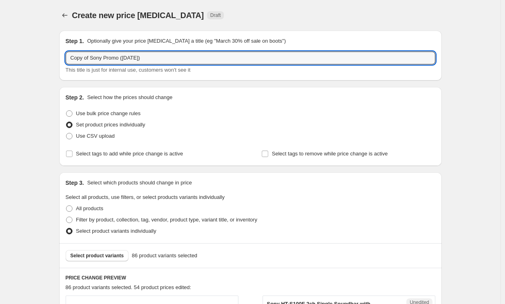
drag, startPoint x: 93, startPoint y: 58, endPoint x: 25, endPoint y: 45, distance: 68.8
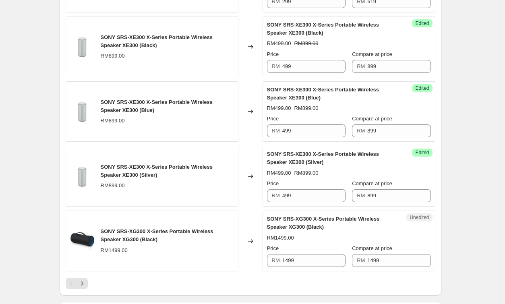
scroll to position [1410, 0]
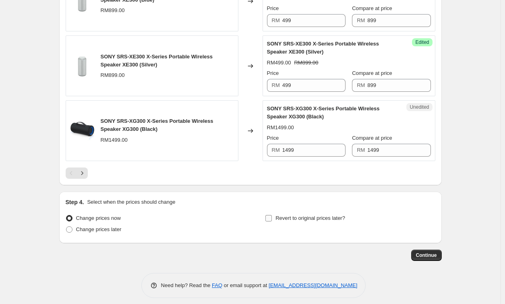
type input "Sony Promo ([DATE])"
click at [268, 215] on input "Revert to original prices later?" at bounding box center [268, 218] width 6 height 6
checkbox input "true"
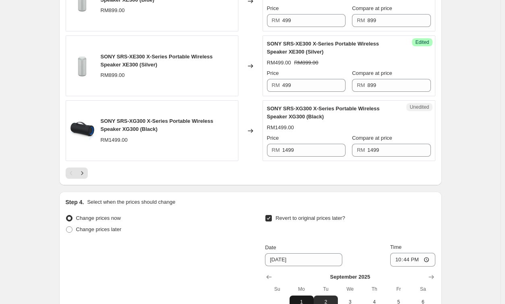
scroll to position [1490, 0]
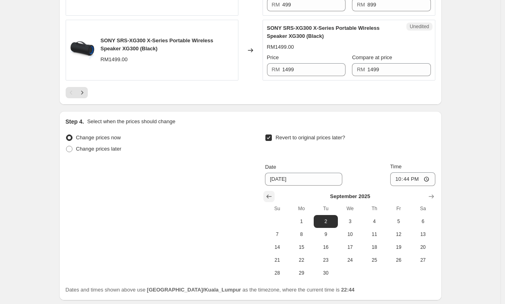
click at [266, 191] on button "Show previous month, August 2025" at bounding box center [268, 196] width 11 height 11
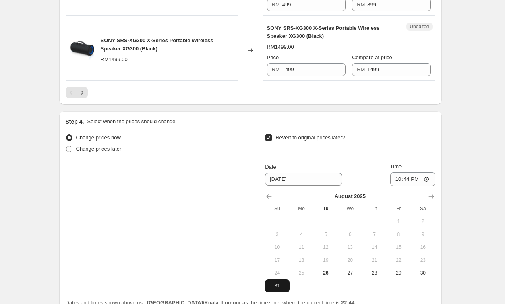
click at [280, 283] on span "31" at bounding box center [277, 286] width 18 height 6
type input "[DATE]"
click at [400, 172] on input "22:44" at bounding box center [412, 179] width 45 height 14
type input "23:59"
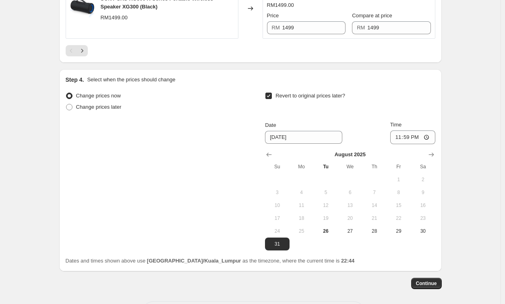
scroll to position [1560, 0]
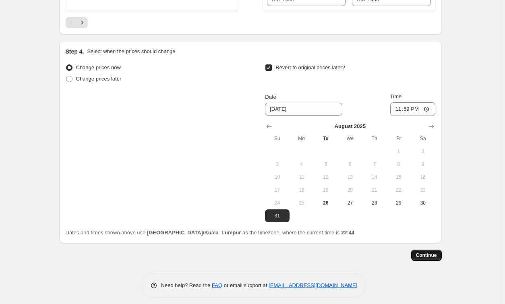
click at [435, 253] on button "Continue" at bounding box center [426, 255] width 31 height 11
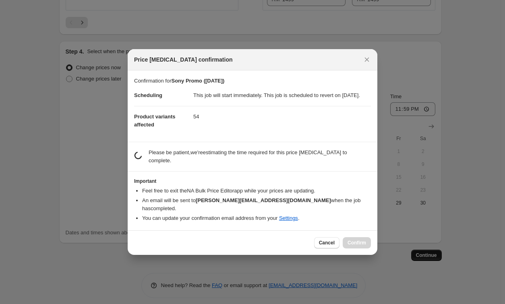
scroll to position [0, 0]
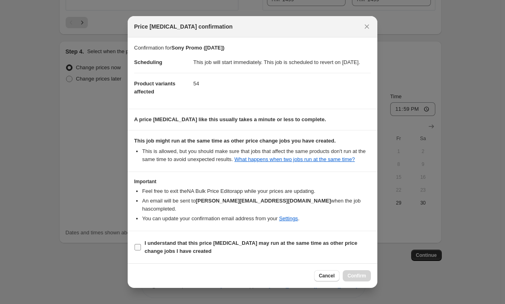
click at [186, 242] on b "I understand that this price [MEDICAL_DATA] may run at the same time as other p…" at bounding box center [251, 247] width 213 height 14
click at [141, 244] on input "I understand that this price [MEDICAL_DATA] may run at the same time as other p…" at bounding box center [138, 247] width 6 height 6
checkbox input "true"
click at [362, 280] on button "Confirm" at bounding box center [357, 275] width 28 height 11
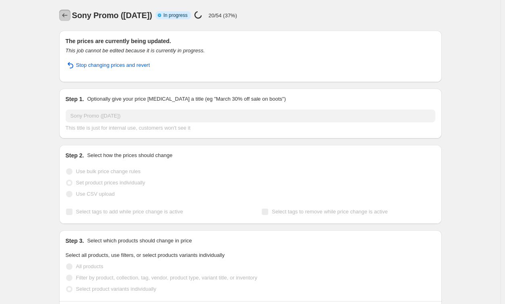
click at [69, 17] on icon "Price change jobs" at bounding box center [65, 15] width 8 height 8
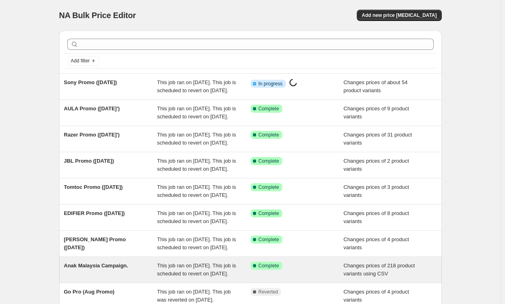
scroll to position [189, 0]
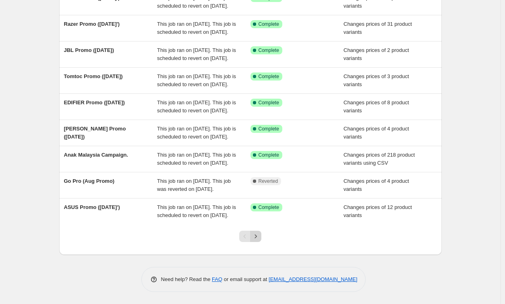
click at [261, 239] on button "Next" at bounding box center [255, 236] width 11 height 11
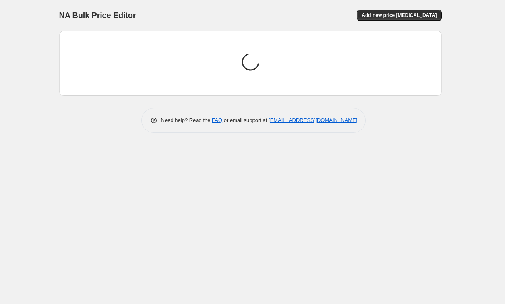
scroll to position [0, 0]
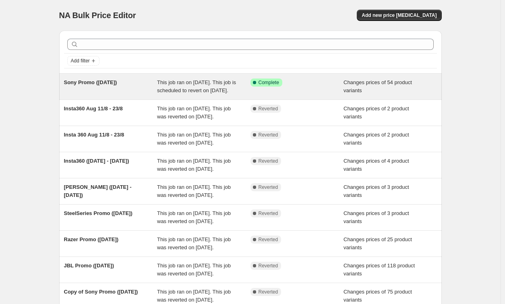
click at [198, 77] on div "Sony Promo ([DATE]) This job ran on [DATE]. This job is scheduled to revert on …" at bounding box center [250, 87] width 383 height 26
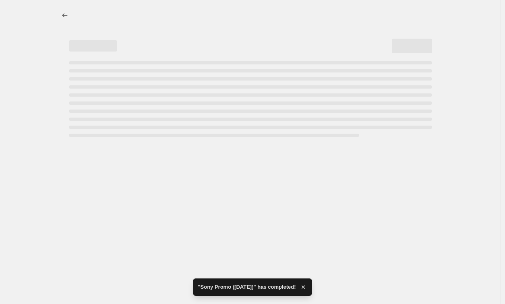
select select "percentage"
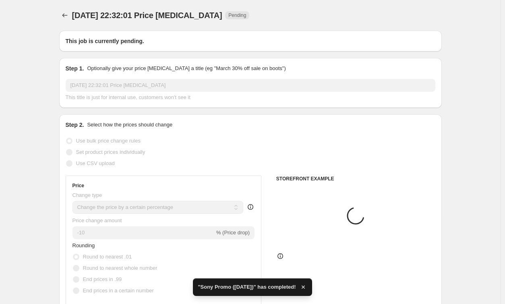
type input "Sony Promo ([DATE])"
radio input "false"
radio input "true"
radio input "false"
radio input "true"
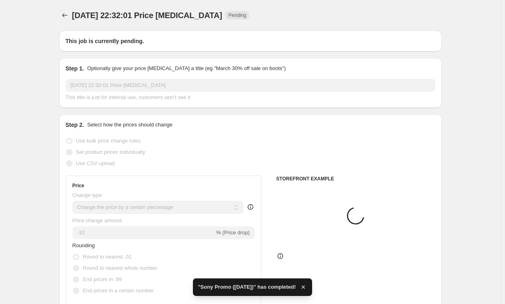
checkbox input "true"
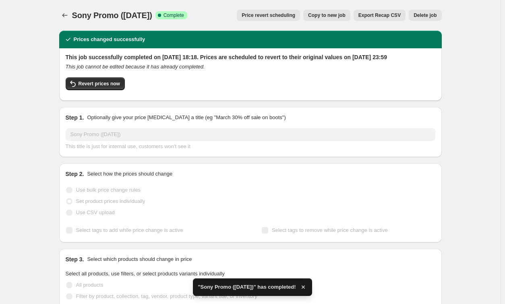
click at [427, 17] on span "Delete job" at bounding box center [425, 15] width 23 height 6
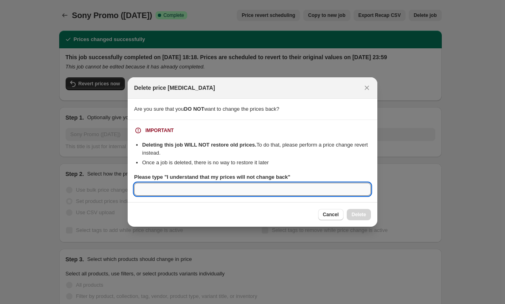
click at [174, 191] on input "Please type "I understand that my prices will not change back"" at bounding box center [252, 189] width 237 height 13
paste input "I understand that my prices will not change back"
type input "I understand that my prices will not change back"
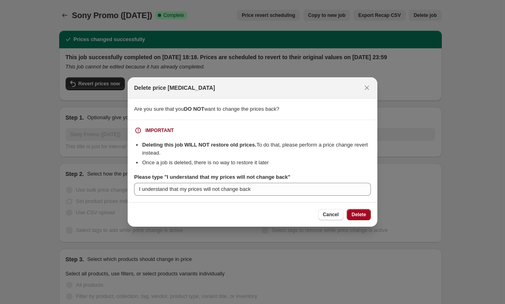
click at [361, 215] on span "Delete" at bounding box center [359, 214] width 14 height 6
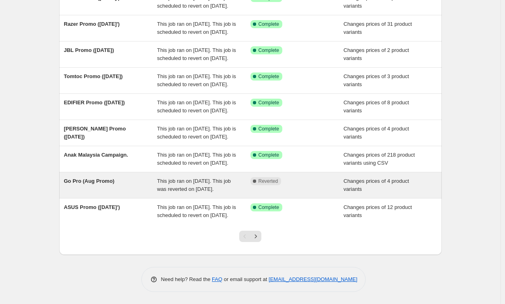
scroll to position [189, 0]
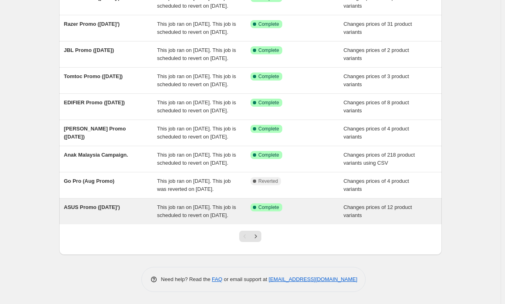
click at [209, 215] on div "This job ran on [DATE]. This job is scheduled to revert on [DATE]." at bounding box center [203, 211] width 93 height 16
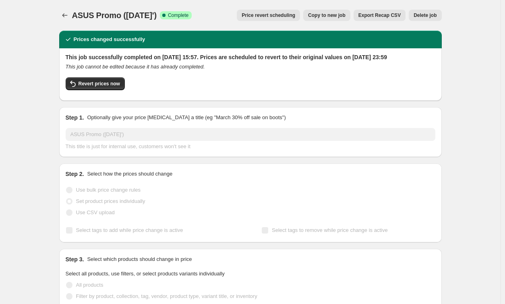
click at [339, 15] on span "Copy to new job" at bounding box center [326, 15] width 37 height 6
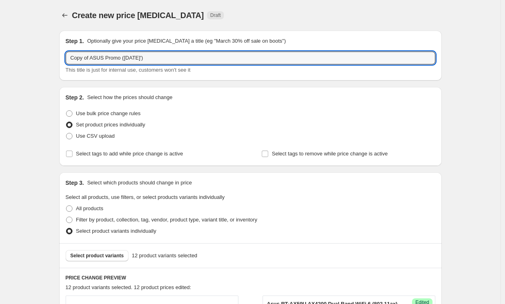
drag, startPoint x: 93, startPoint y: 60, endPoint x: -4, endPoint y: 52, distance: 97.0
click at [0, 52] on html "Home Settings Plans Skip to content Create new price [MEDICAL_DATA]. This page …" at bounding box center [252, 152] width 505 height 304
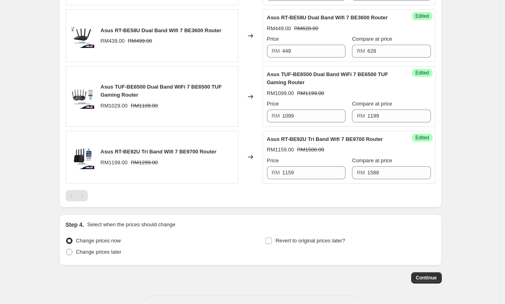
scroll to position [982, 0]
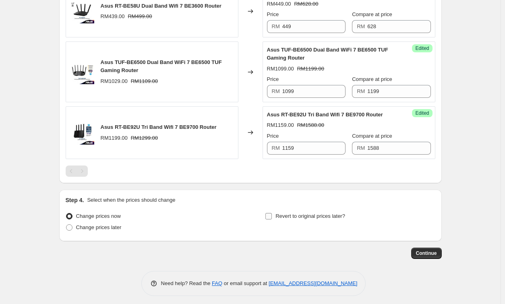
type input "ASUS Promo ([DATE]')"
click at [272, 213] on span at bounding box center [268, 216] width 7 height 7
click at [272, 213] on input "Revert to original prices later?" at bounding box center [268, 216] width 6 height 6
checkbox input "true"
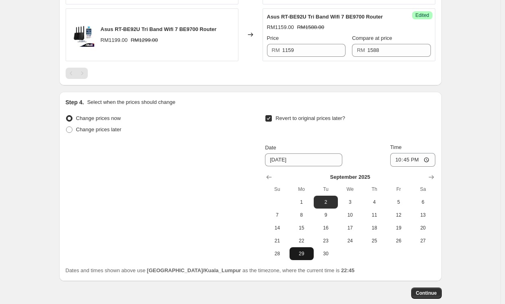
scroll to position [1120, 0]
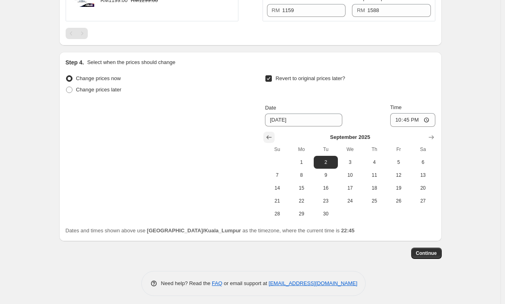
click at [266, 135] on button "Show previous month, August 2025" at bounding box center [268, 137] width 11 height 11
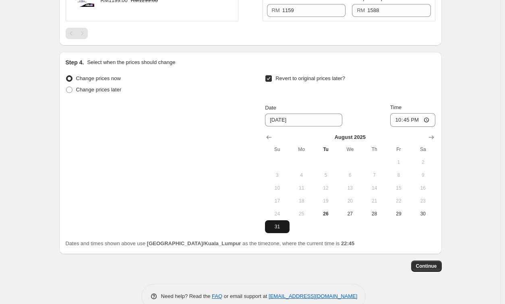
click at [285, 224] on span "31" at bounding box center [277, 227] width 18 height 6
type input "[DATE]"
click at [397, 115] on input "22:45" at bounding box center [412, 120] width 45 height 14
type input "23:59"
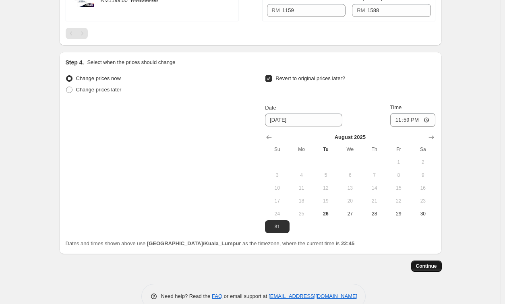
click at [437, 265] on span "Continue" at bounding box center [426, 266] width 21 height 6
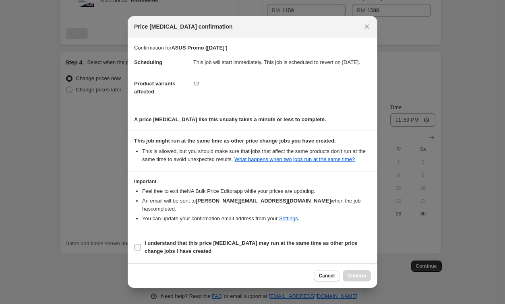
click at [178, 244] on b "I understand that this price [MEDICAL_DATA] may run at the same time as other p…" at bounding box center [251, 247] width 213 height 14
click at [141, 244] on input "I understand that this price [MEDICAL_DATA] may run at the same time as other p…" at bounding box center [138, 247] width 6 height 6
checkbox input "true"
click at [357, 275] on span "Confirm" at bounding box center [357, 276] width 19 height 6
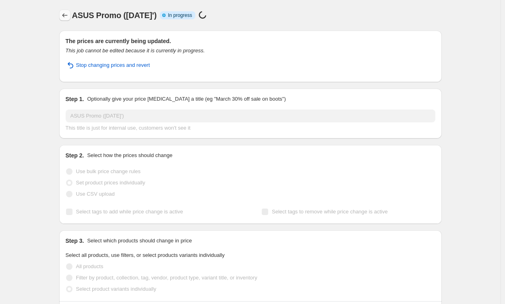
click at [69, 15] on icon "Price change jobs" at bounding box center [65, 15] width 8 height 8
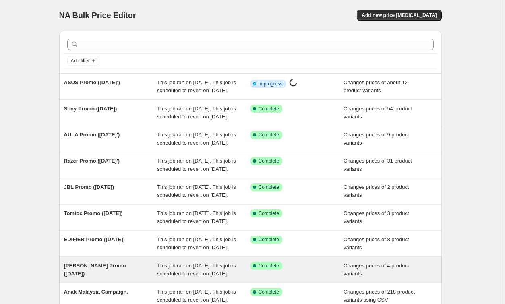
scroll to position [189, 0]
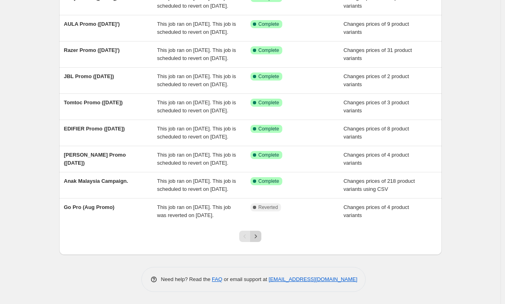
click at [261, 236] on button "Next" at bounding box center [255, 236] width 11 height 11
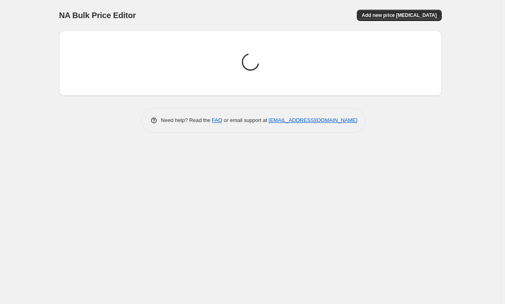
scroll to position [0, 0]
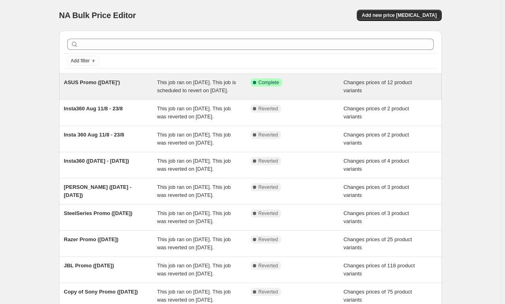
click at [198, 93] on span "This job ran on [DATE]. This job is scheduled to revert on [DATE]." at bounding box center [196, 86] width 79 height 14
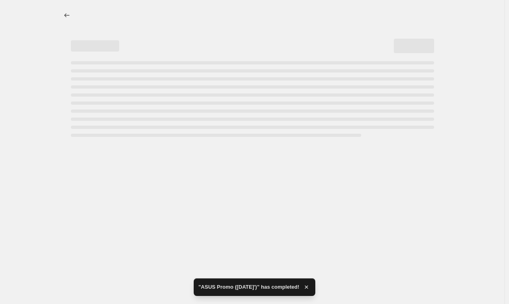
select select "percentage"
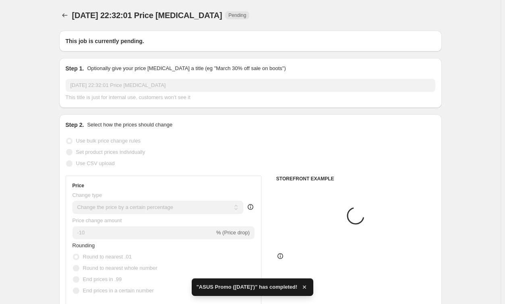
type input "ASUS Promo ([DATE]')"
radio input "false"
radio input "true"
radio input "false"
radio input "true"
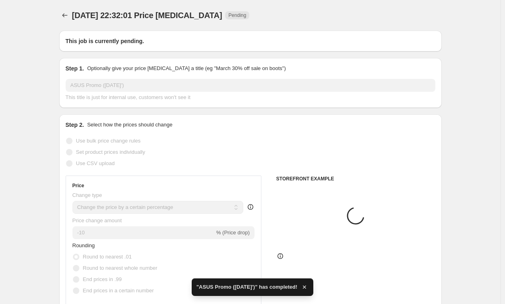
checkbox input "true"
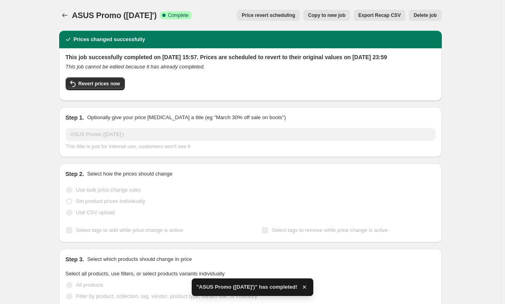
click at [427, 15] on span "Delete job" at bounding box center [425, 15] width 23 height 6
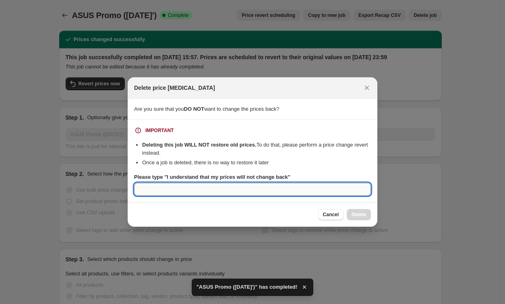
click at [301, 186] on input "Please type "I understand that my prices will not change back"" at bounding box center [252, 189] width 237 height 13
paste input "I understand that my prices will not change back"
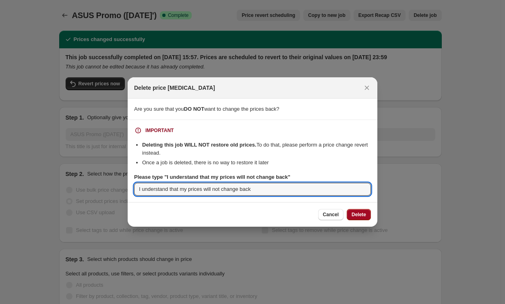
type input "I understand that my prices will not change back"
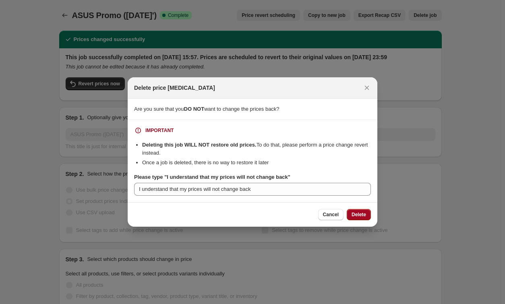
click at [360, 215] on span "Delete" at bounding box center [359, 214] width 14 height 6
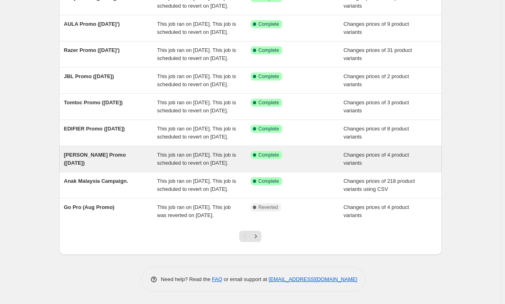
scroll to position [189, 0]
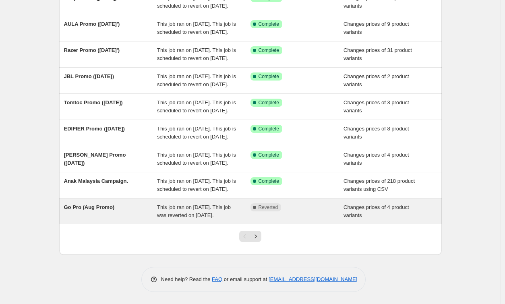
click at [187, 207] on span "This job ran on [DATE]. This job was reverted on [DATE]." at bounding box center [194, 211] width 74 height 14
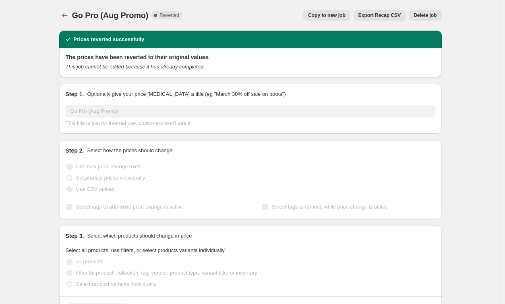
click at [329, 12] on span "Copy to new job" at bounding box center [326, 15] width 37 height 6
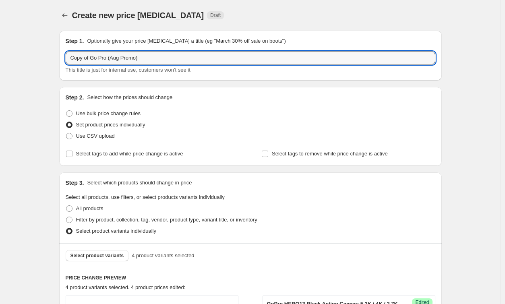
drag, startPoint x: 94, startPoint y: 60, endPoint x: 24, endPoint y: 53, distance: 70.4
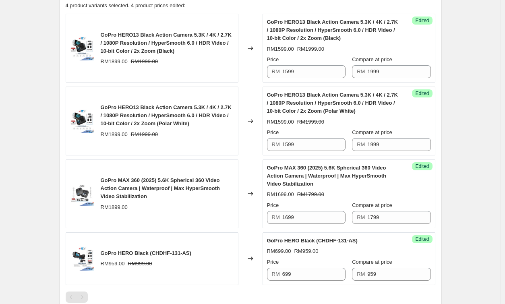
scroll to position [410, 0]
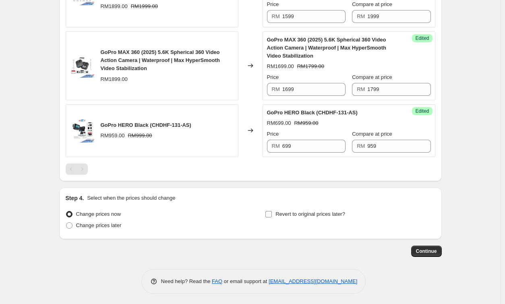
type input "Go Pro (Aug Promo)"
click at [267, 211] on input "Revert to original prices later?" at bounding box center [268, 214] width 6 height 6
checkbox input "true"
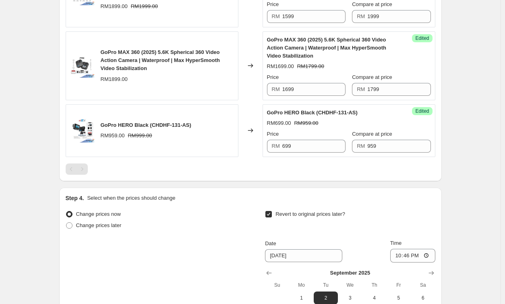
scroll to position [548, 0]
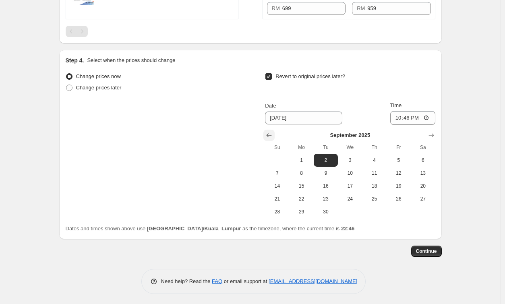
click at [271, 137] on icon "Show previous month, August 2025" at bounding box center [269, 135] width 8 height 8
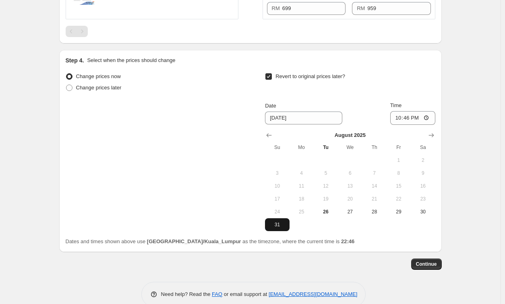
click at [286, 223] on span "31" at bounding box center [277, 225] width 18 height 6
type input "[DATE]"
click at [400, 118] on input "22:46" at bounding box center [412, 118] width 45 height 14
type input "23:59"
click at [426, 266] on button "Continue" at bounding box center [426, 264] width 31 height 11
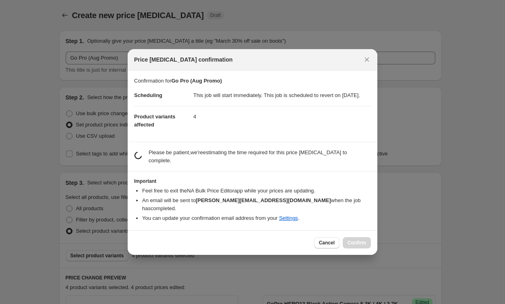
scroll to position [0, 0]
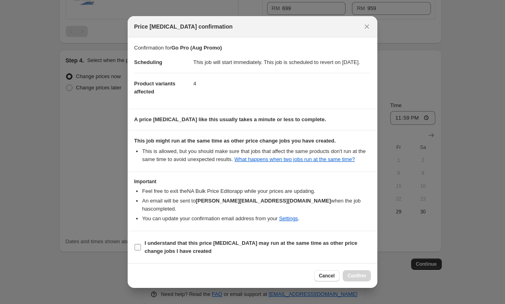
click at [194, 245] on b "I understand that this price [MEDICAL_DATA] may run at the same time as other p…" at bounding box center [251, 247] width 213 height 14
click at [141, 245] on input "I understand that this price [MEDICAL_DATA] may run at the same time as other p…" at bounding box center [138, 247] width 6 height 6
checkbox input "true"
click at [355, 273] on span "Confirm" at bounding box center [357, 276] width 19 height 6
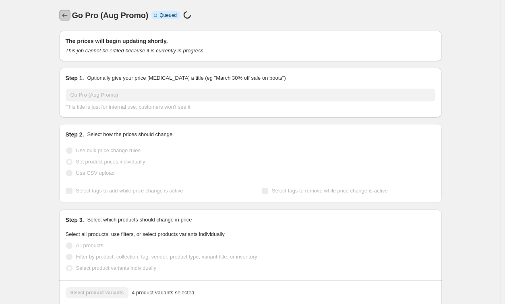
click at [66, 12] on icon "Price change jobs" at bounding box center [65, 15] width 8 height 8
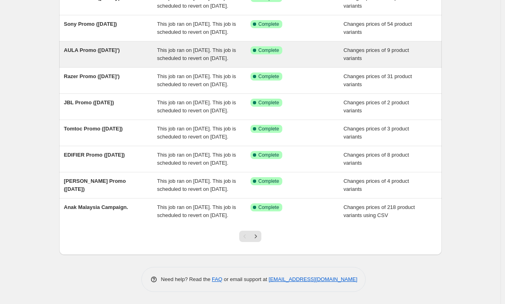
scroll to position [189, 0]
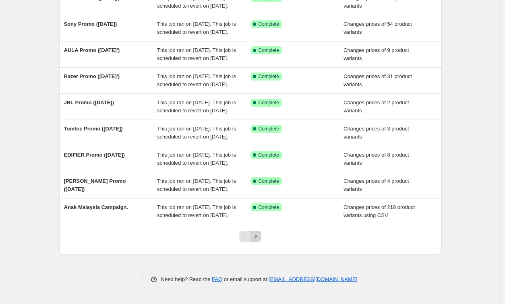
click at [257, 239] on icon "Next" at bounding box center [256, 236] width 8 height 8
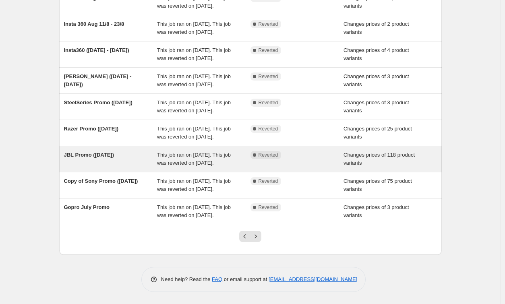
scroll to position [181, 0]
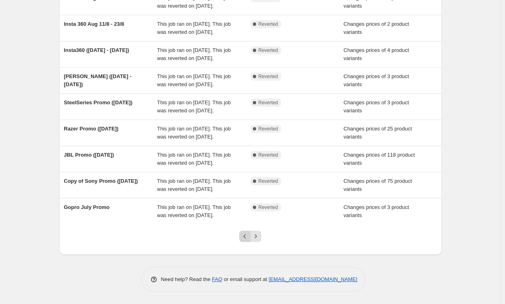
click at [245, 240] on icon "Previous" at bounding box center [245, 236] width 8 height 8
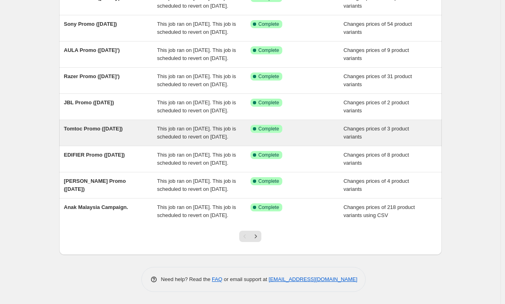
scroll to position [189, 0]
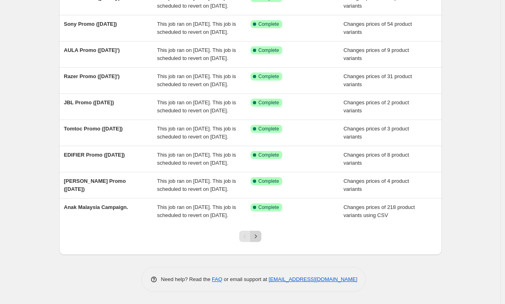
click at [258, 235] on icon "Next" at bounding box center [256, 236] width 8 height 8
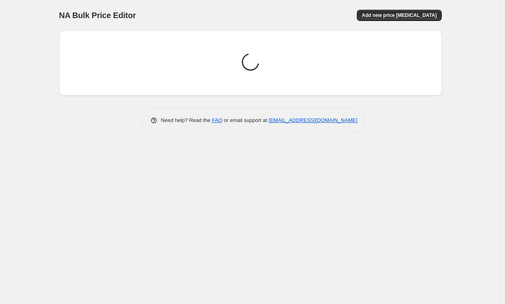
scroll to position [0, 0]
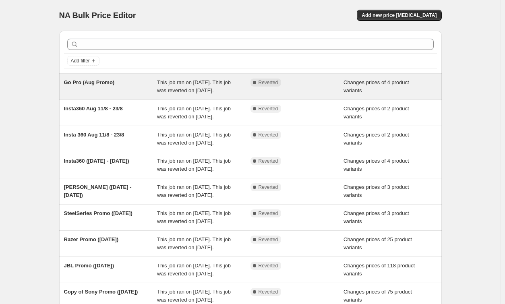
click at [182, 93] on span "This job ran on [DATE]. This job was reverted on [DATE]." at bounding box center [194, 86] width 74 height 14
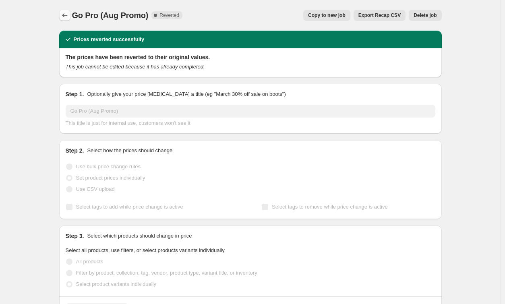
click at [66, 17] on icon "Price change jobs" at bounding box center [64, 15] width 5 height 4
